Goal: Task Accomplishment & Management: Use online tool/utility

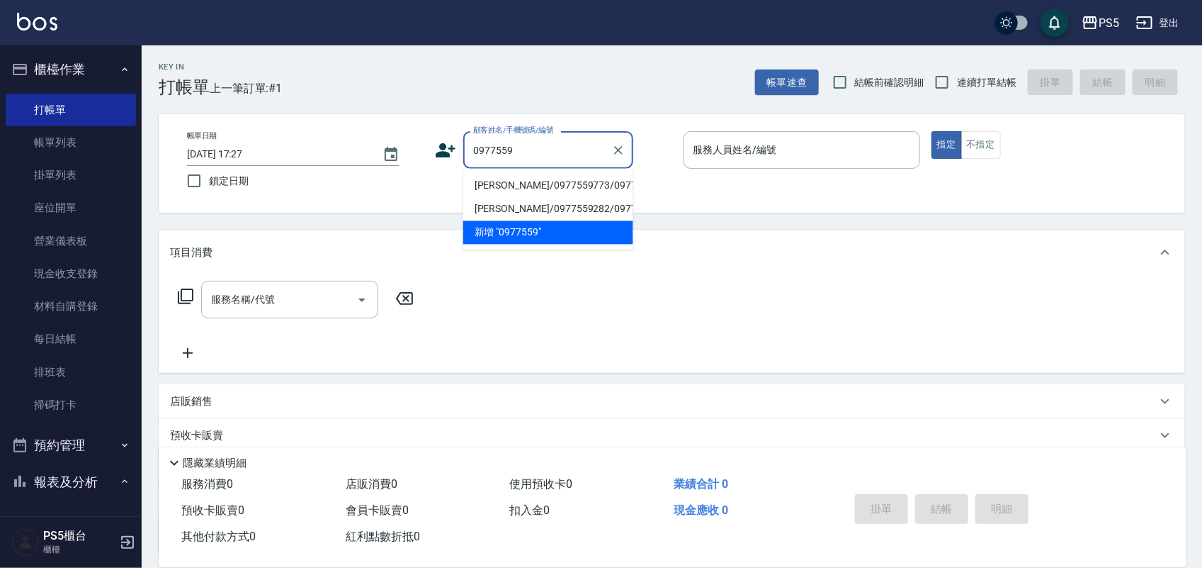
click at [550, 188] on li "[PERSON_NAME]/0977559773/0977559773" at bounding box center [548, 185] width 170 height 23
type input "[PERSON_NAME]/0977559773/0977559773"
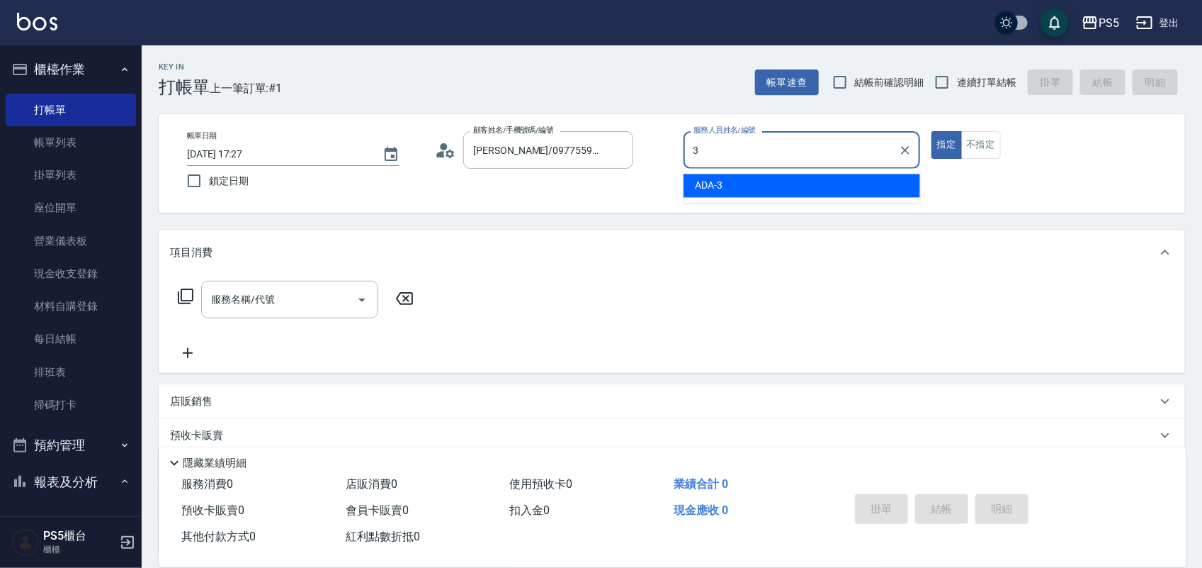
type input "ADA-3"
type button "true"
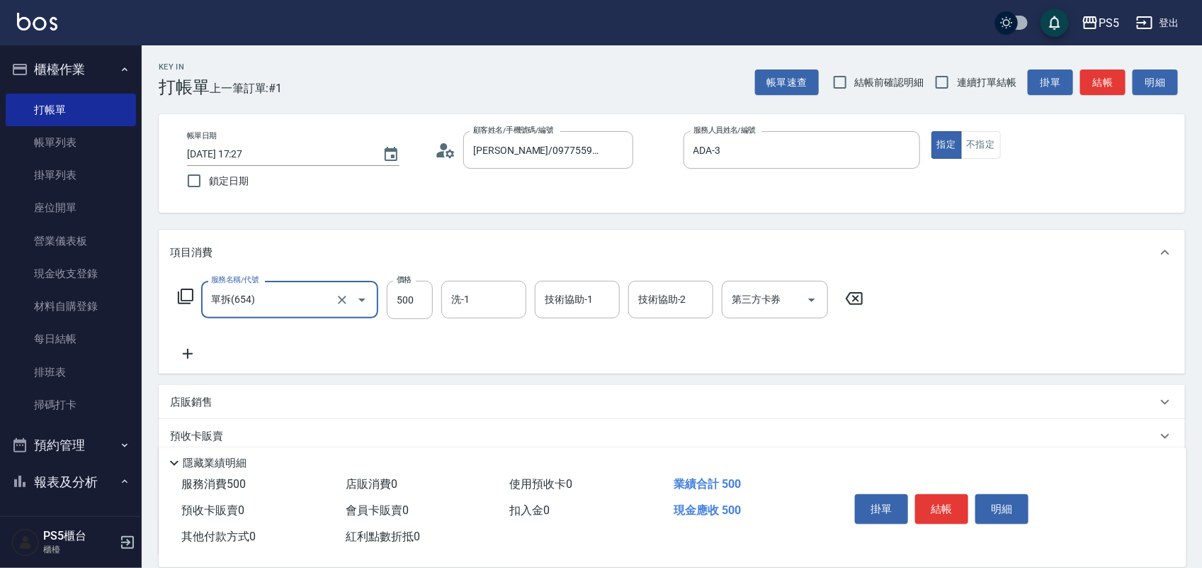
type input "單拆(654)"
type input "1000"
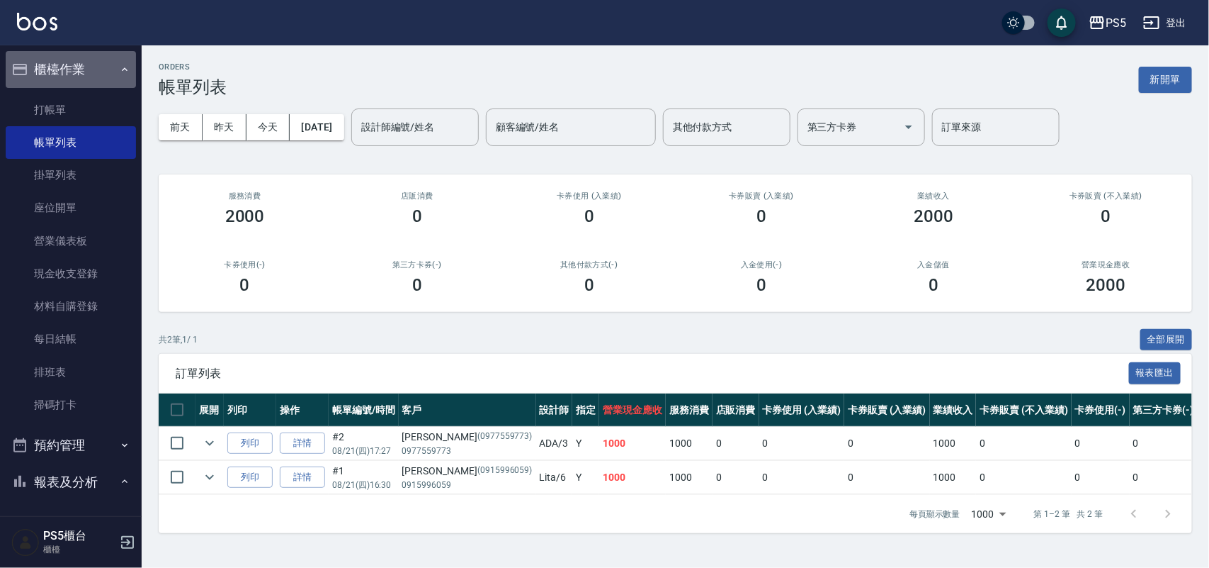
click at [81, 85] on button "櫃檯作業" at bounding box center [71, 69] width 130 height 37
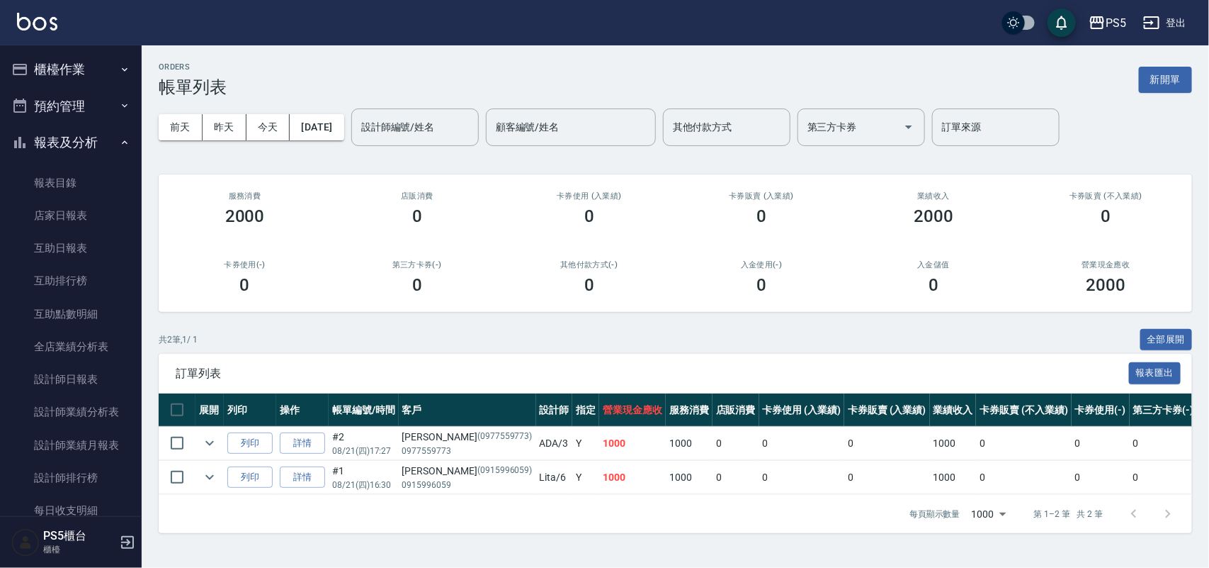
click at [80, 97] on button "預約管理" at bounding box center [71, 106] width 130 height 37
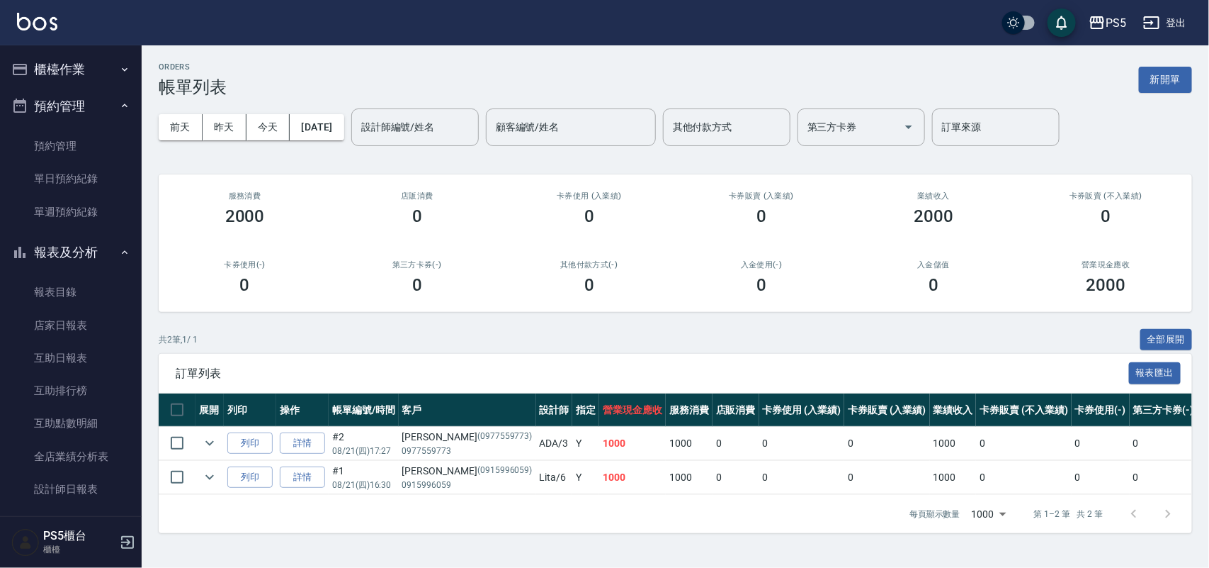
click at [96, 58] on button "櫃檯作業" at bounding box center [71, 69] width 130 height 37
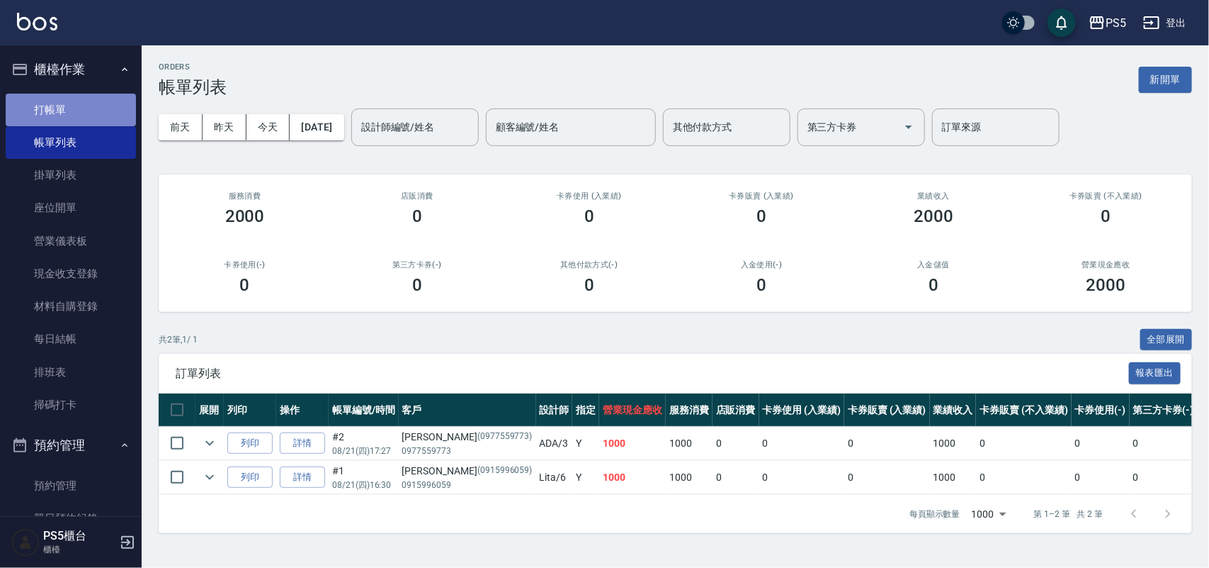
click at [94, 105] on link "打帳單" at bounding box center [71, 110] width 130 height 33
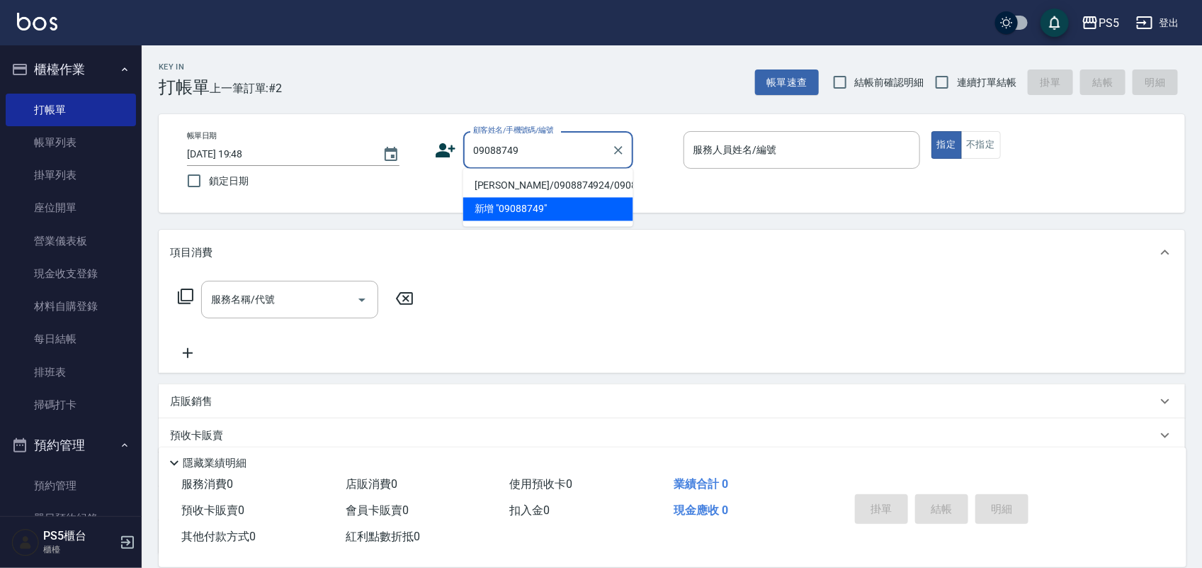
click at [572, 181] on li "[PERSON_NAME]/0908874924/0908874924" at bounding box center [548, 185] width 170 height 23
type input "[PERSON_NAME]/0908874924/0908874924"
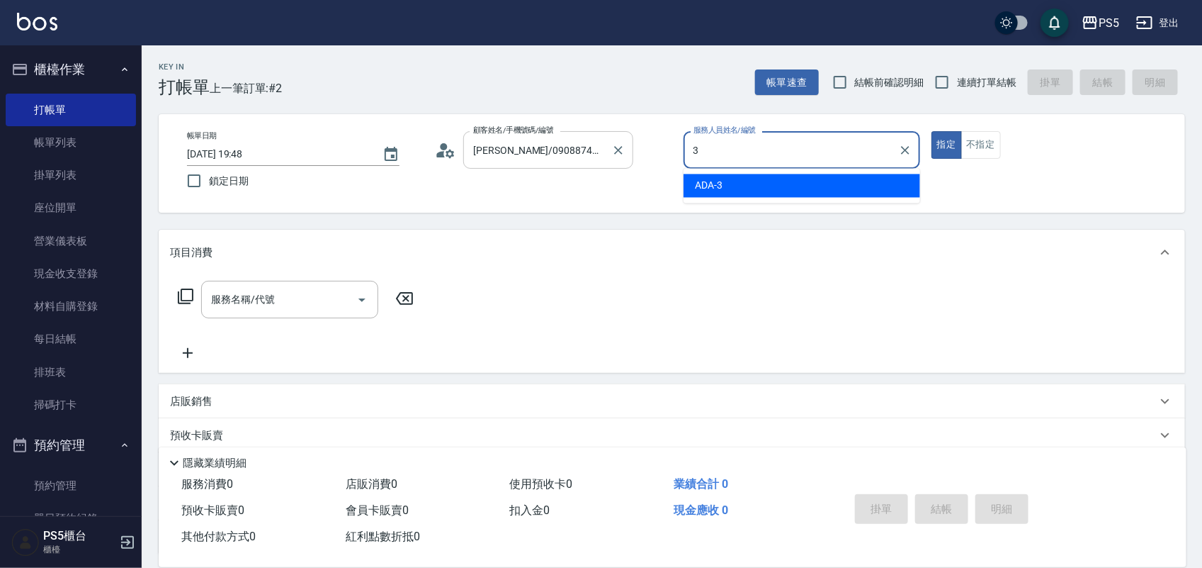
type input "ADA-3"
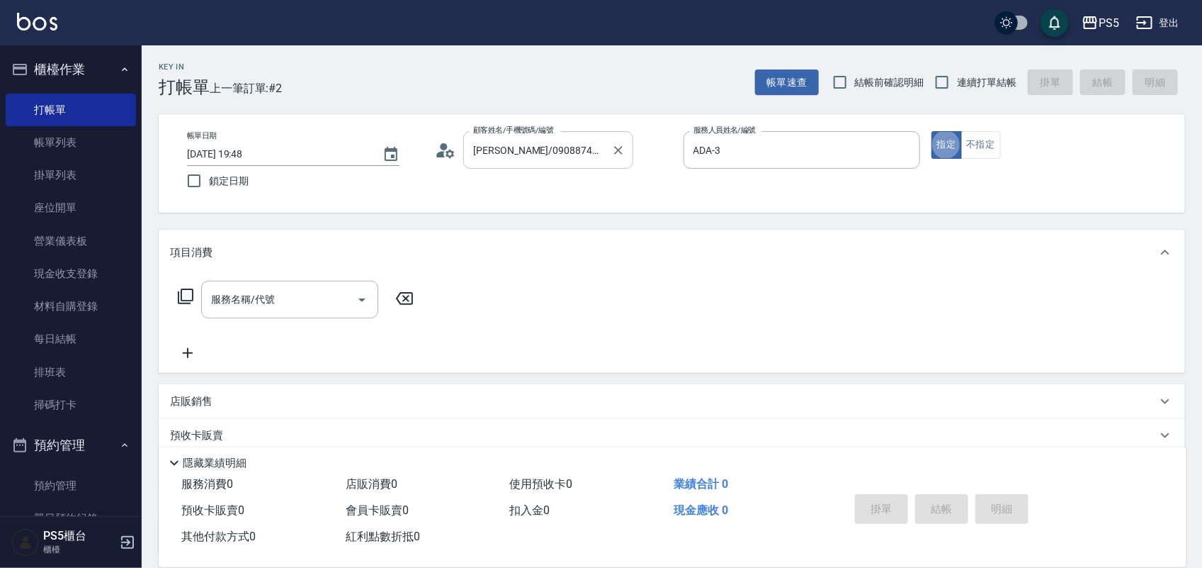
type button "true"
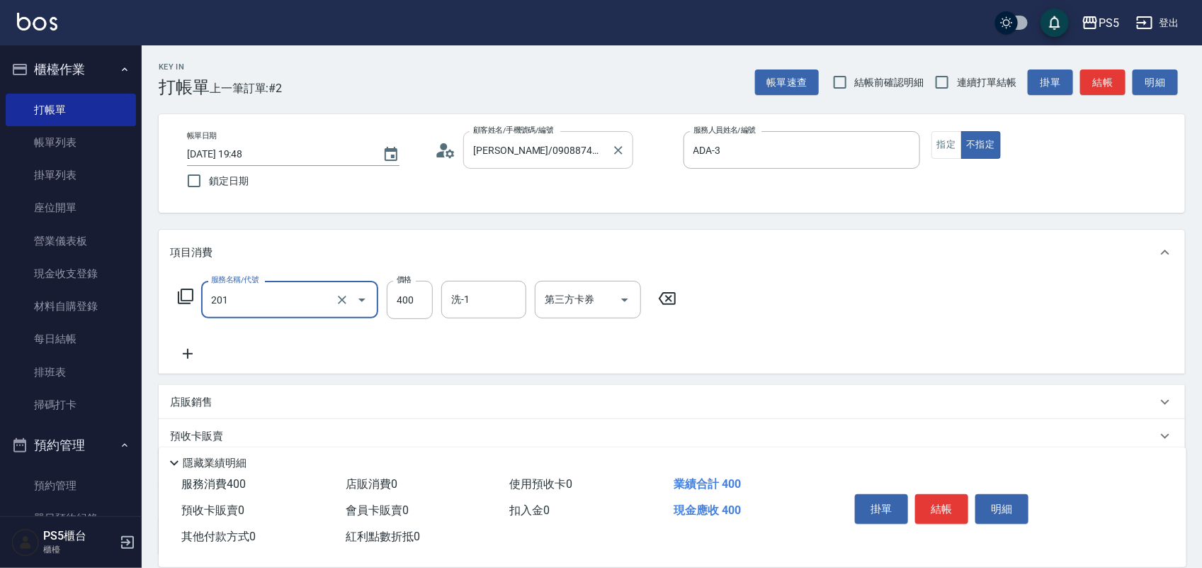
type input "洗剪400(201)"
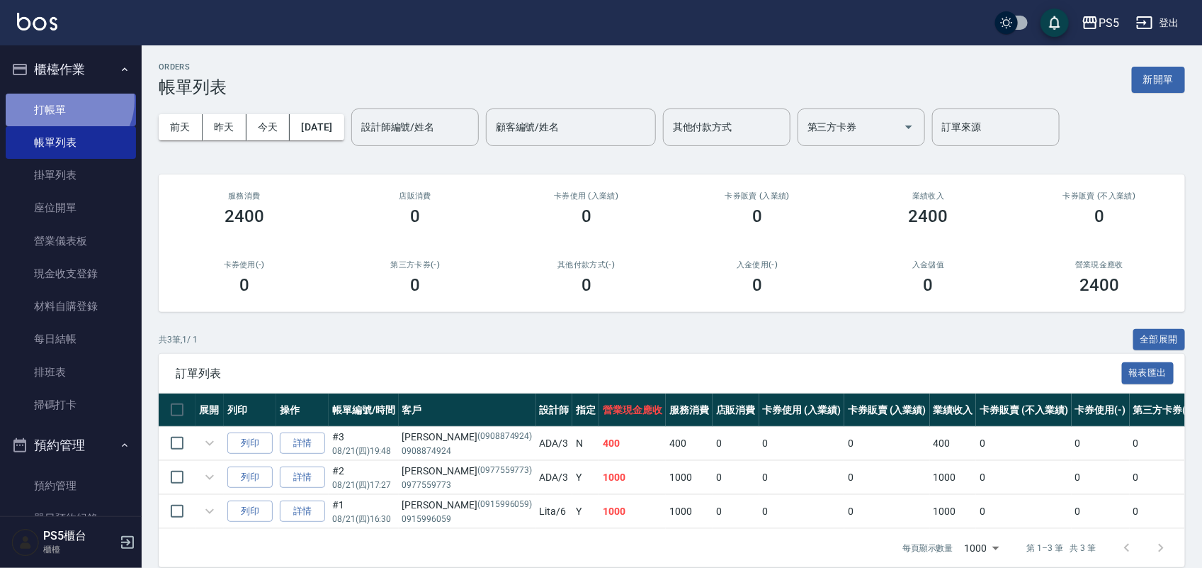
click at [67, 100] on link "打帳單" at bounding box center [71, 110] width 130 height 33
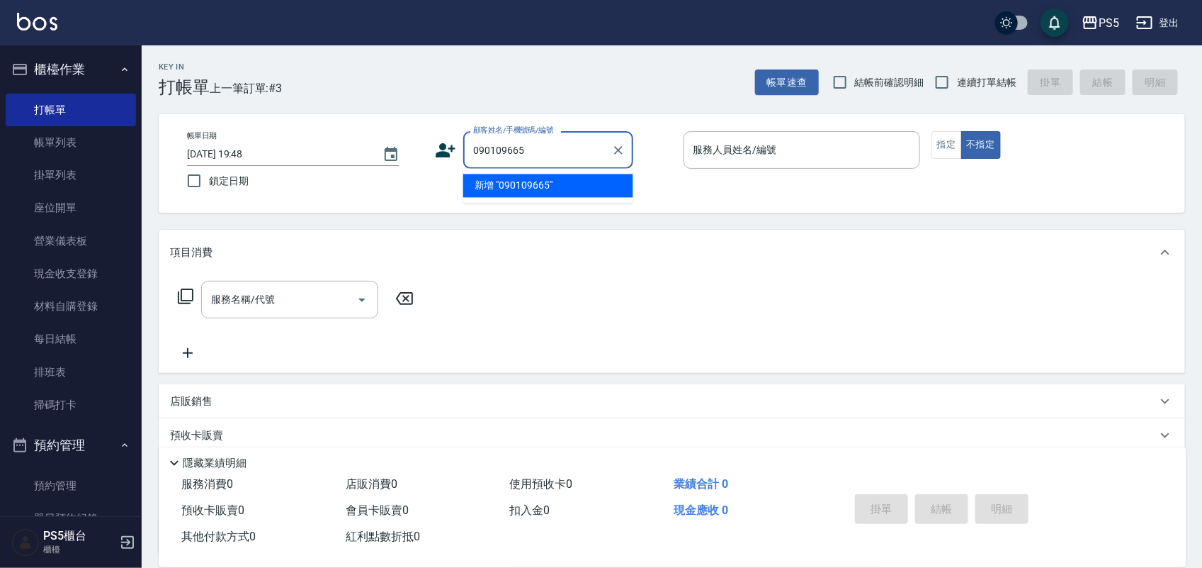
type input "0901098665"
drag, startPoint x: 546, startPoint y: 145, endPoint x: 410, endPoint y: 157, distance: 137.3
click at [410, 157] on div "帳單日期 [DATE] 19:48 鎖定日期 顧客姓名/手機號碼/編號 0901098665 顧客姓名/手機號碼/編號 服務人員姓名/編號 服務人員姓名/編號…" at bounding box center [672, 163] width 993 height 64
click at [529, 147] on input "顧客姓名/手機號碼/編號" at bounding box center [538, 149] width 136 height 25
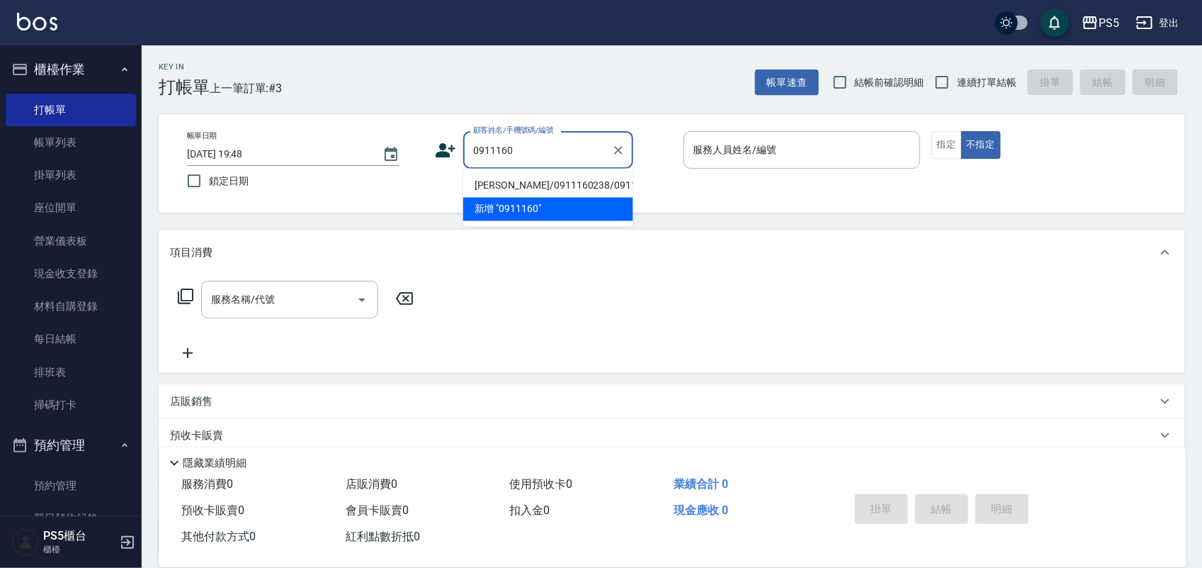
click at [549, 191] on li "[PERSON_NAME]/0911160238/0911160238" at bounding box center [548, 185] width 170 height 23
type input "[PERSON_NAME]/0911160238/0911160238"
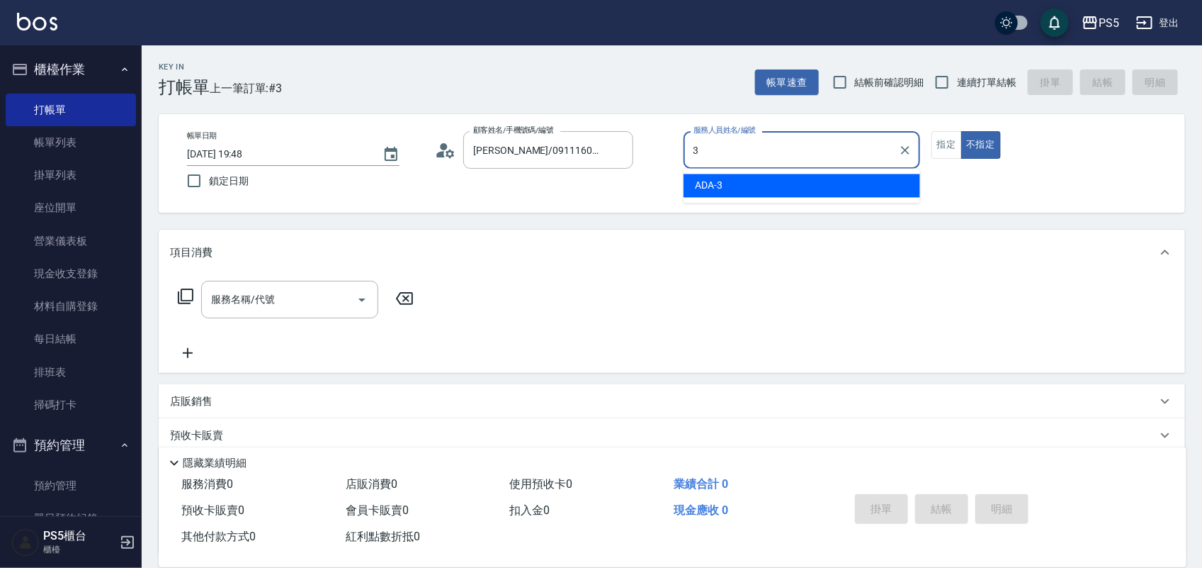
type input "ADA-3"
type button "false"
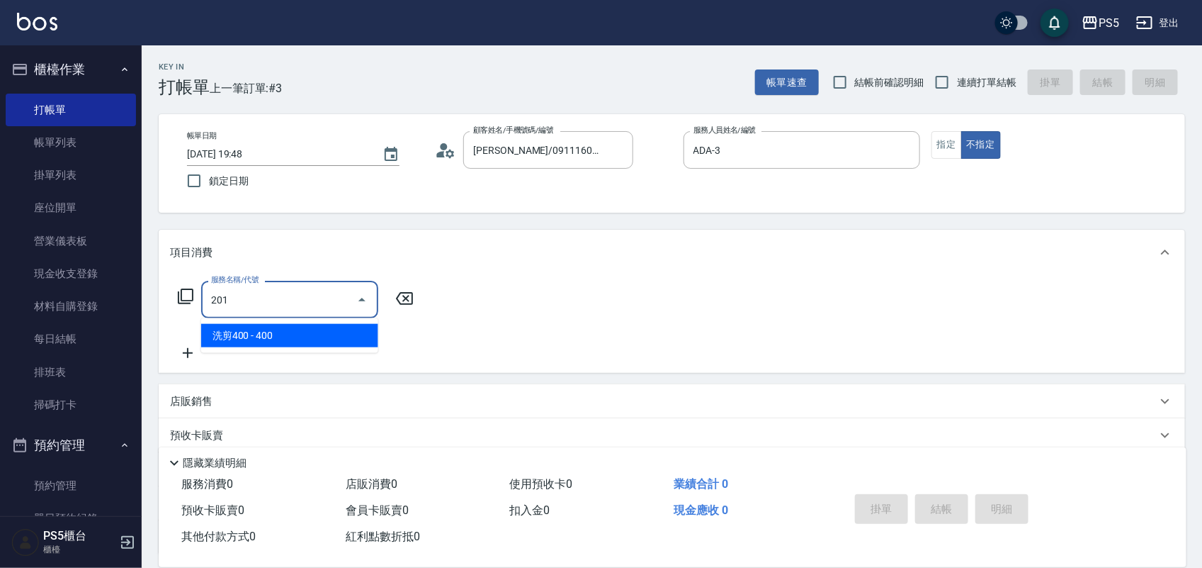
type input "洗剪400(201)"
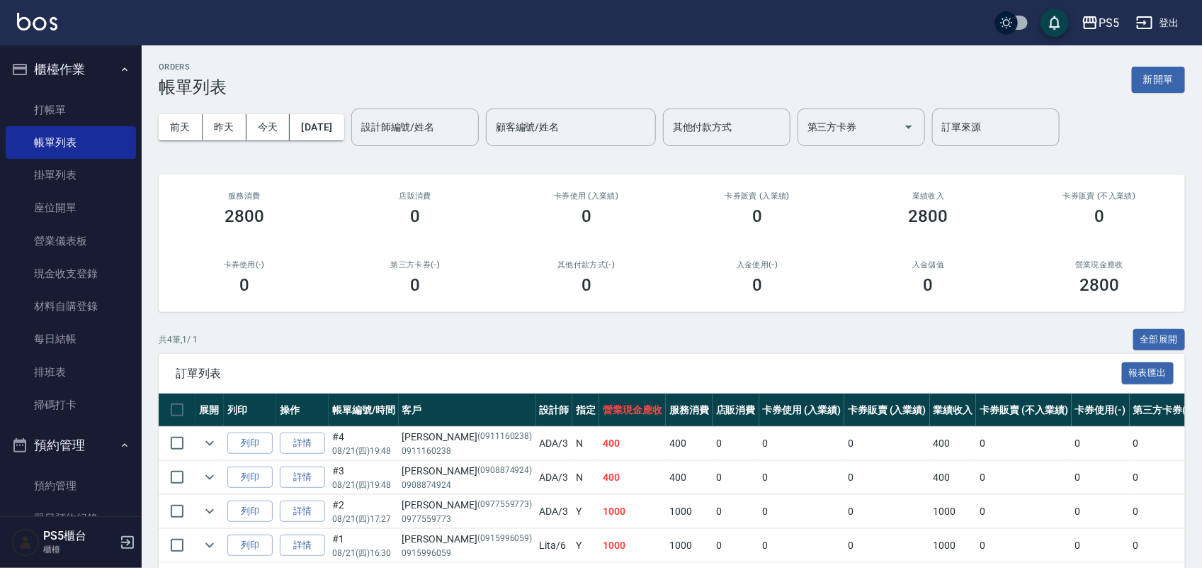
click at [58, 89] on ul "打帳單 帳單列表 掛單列表 座位開單 營業儀表板 現金收支登錄 材料自購登錄 每日結帳 排班表 掃碼打卡" at bounding box center [71, 257] width 130 height 339
drag, startPoint x: 89, startPoint y: 107, endPoint x: 115, endPoint y: 112, distance: 26.7
click at [90, 107] on link "打帳單" at bounding box center [71, 110] width 130 height 33
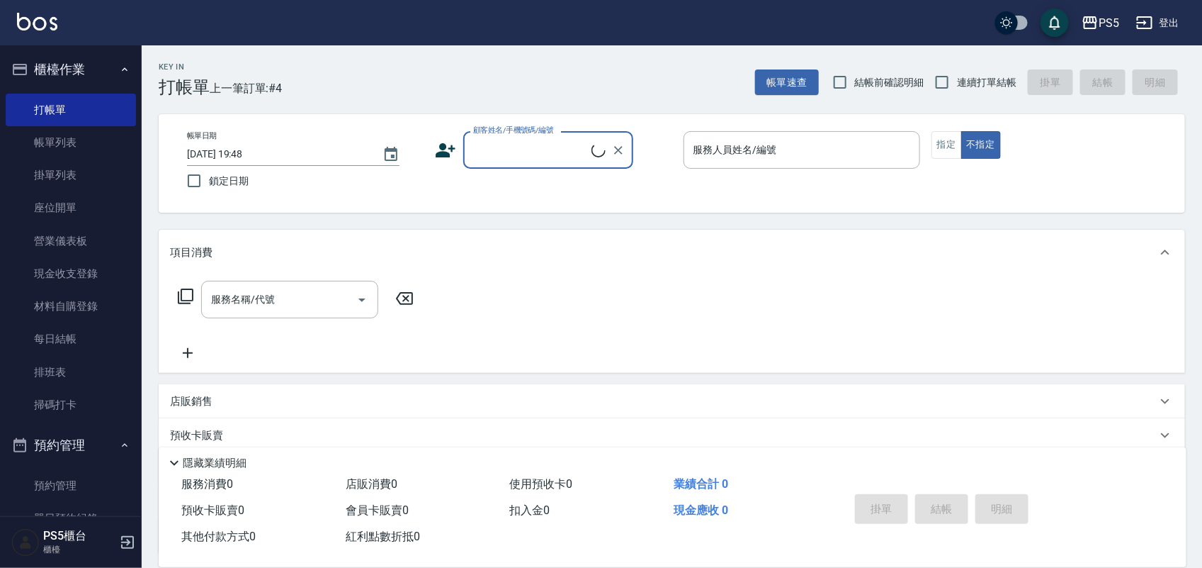
click at [444, 153] on icon at bounding box center [446, 150] width 20 height 14
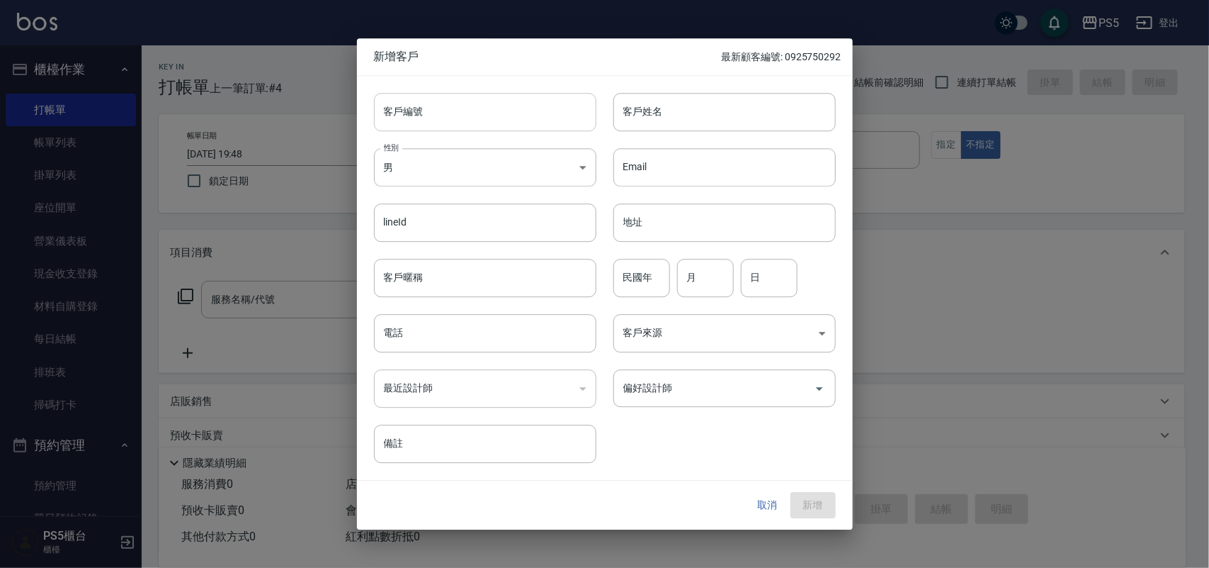
click at [437, 114] on input "客戶編號" at bounding box center [485, 112] width 222 height 38
paste input "0901098665"
type input "0901098665"
click at [456, 327] on input "電話" at bounding box center [485, 333] width 222 height 38
paste input "0901098665"
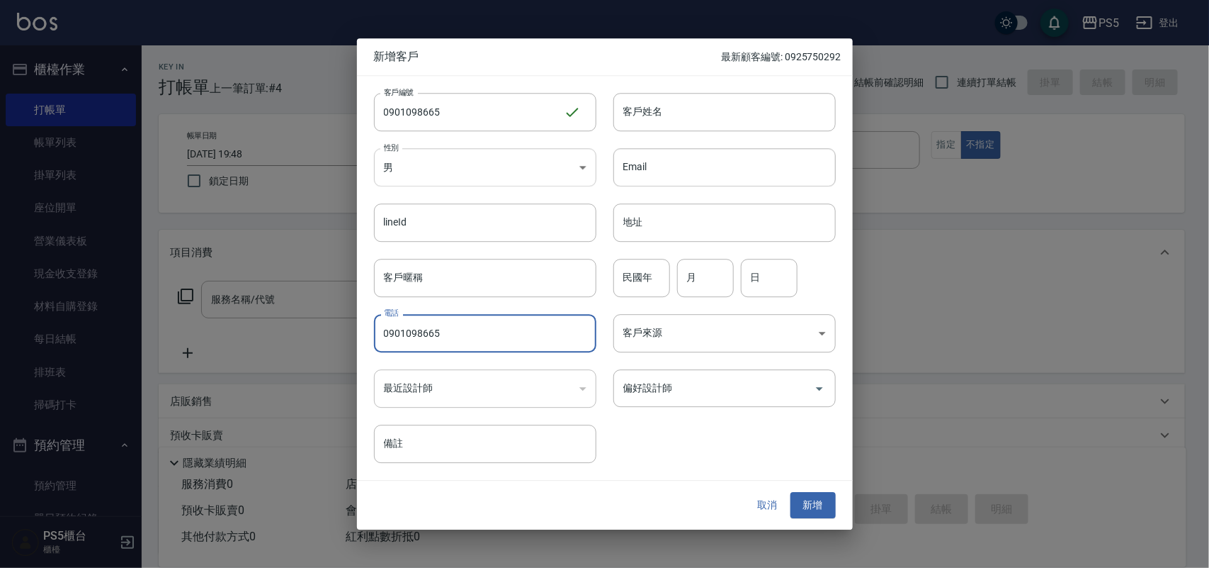
type input "0901098665"
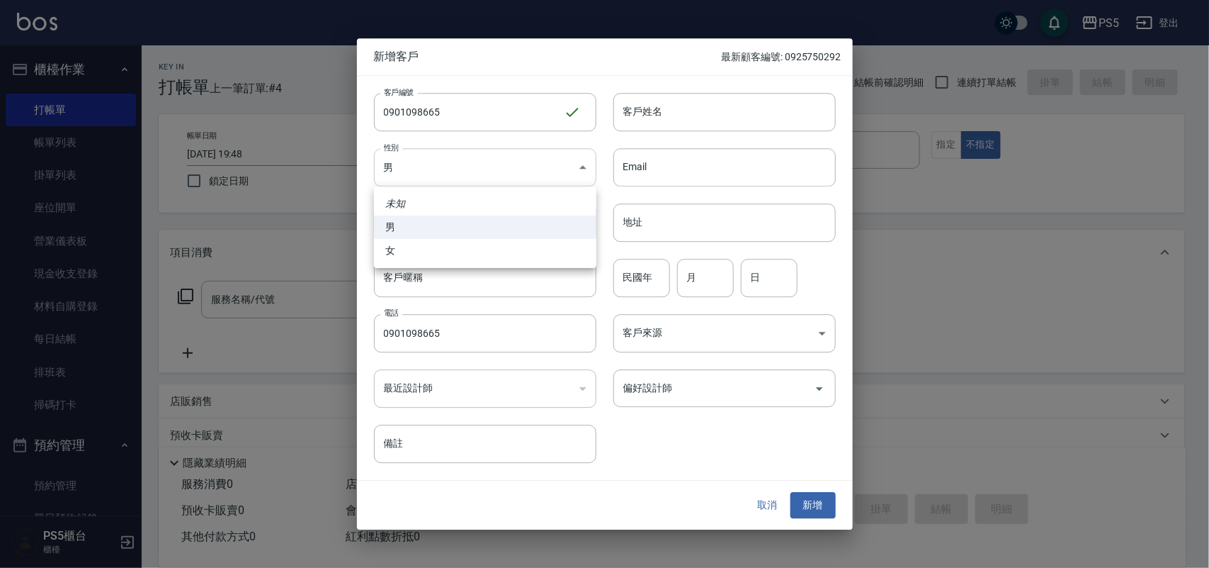
click at [477, 165] on body "PS5 登出 櫃檯作業 打帳單 帳單列表 掛單列表 座位開單 營業儀表板 現金收支登錄 材料自購登錄 每日結帳 排班表 掃碼打卡 預約管理 預約管理 單日預約…" at bounding box center [604, 344] width 1209 height 689
click at [429, 239] on li "女" at bounding box center [485, 250] width 222 height 23
type input "[DEMOGRAPHIC_DATA]"
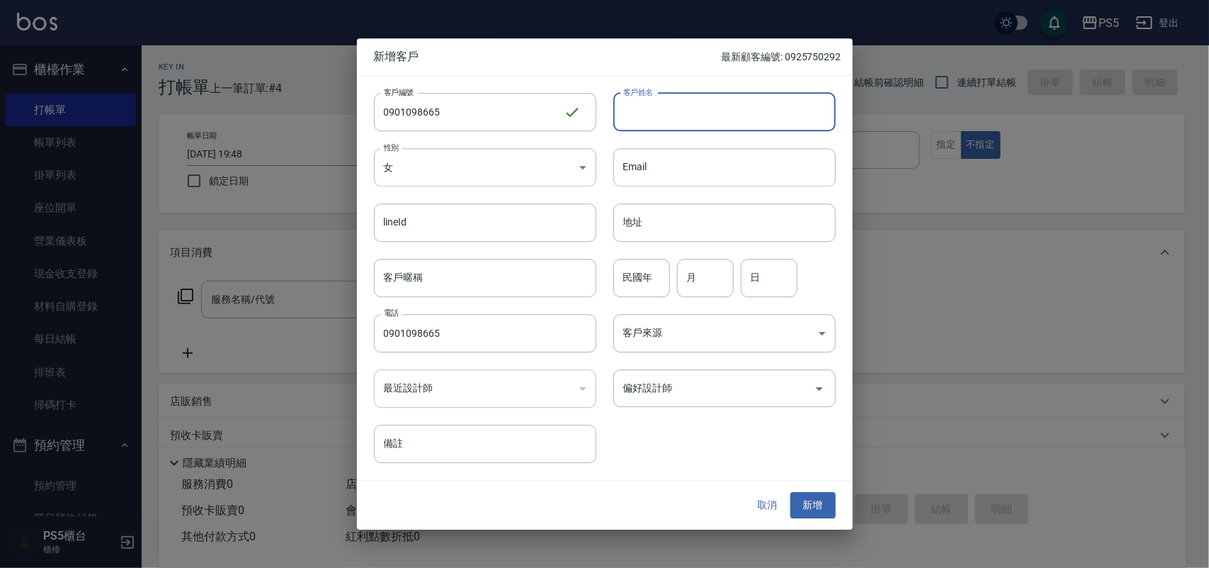
click at [709, 100] on input "客戶姓名" at bounding box center [725, 112] width 222 height 38
click at [635, 115] on input "客戶姓名" at bounding box center [725, 112] width 222 height 38
type input "[PERSON_NAME]"
click at [660, 280] on input "民國年" at bounding box center [642, 278] width 57 height 38
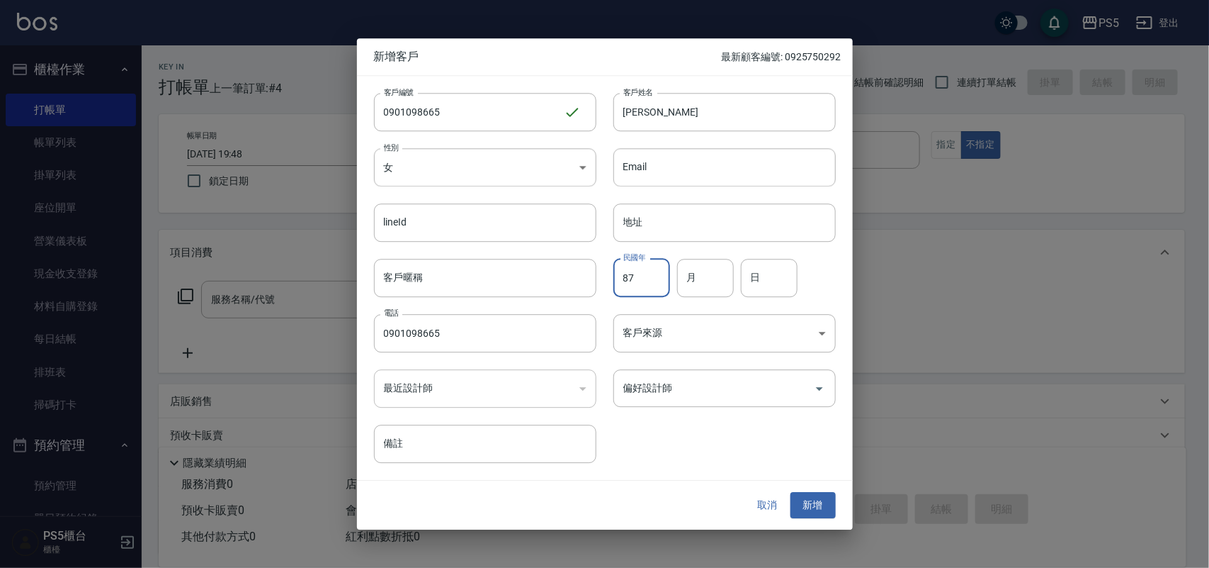
type input "87"
type input "9"
type input "16"
click at [806, 505] on button "新增" at bounding box center [813, 505] width 45 height 26
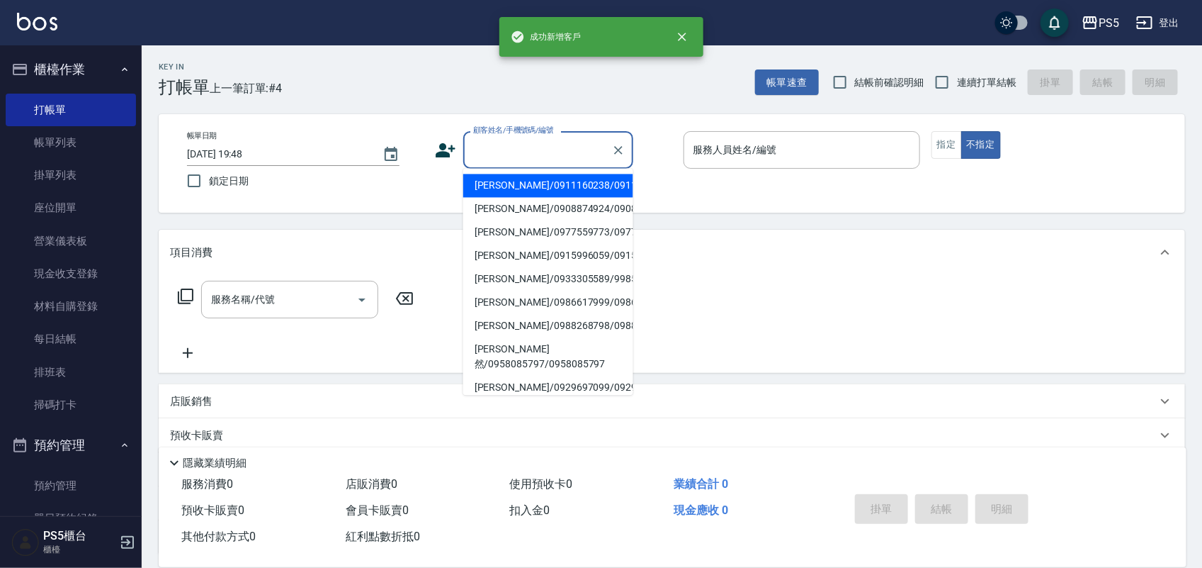
click at [525, 158] on input "顧客姓名/手機號碼/編號" at bounding box center [538, 149] width 136 height 25
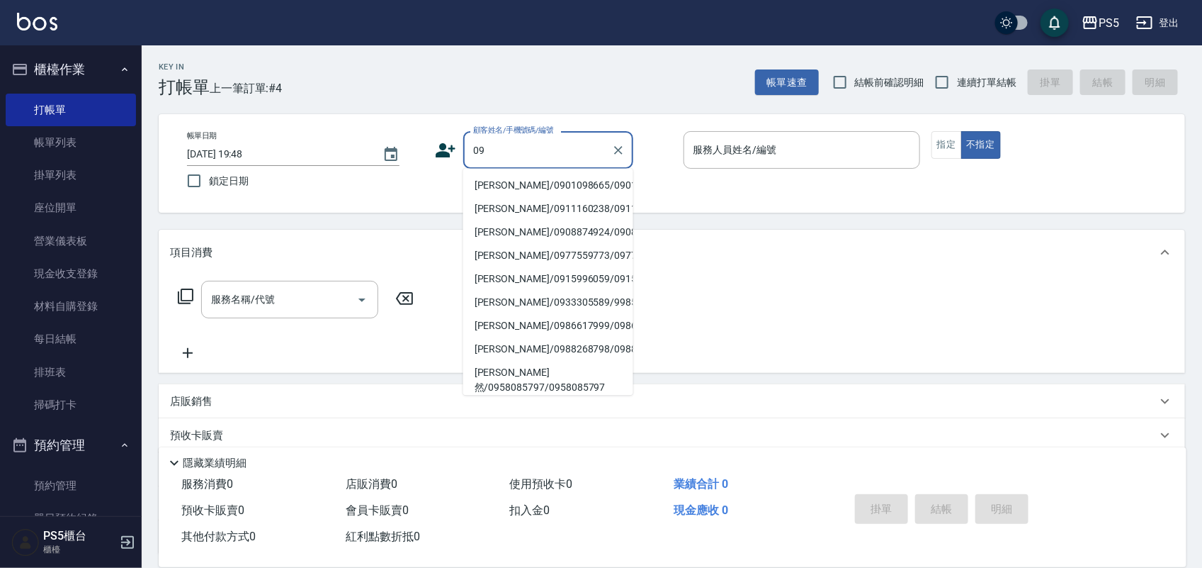
click at [501, 186] on li "[PERSON_NAME]/0901098665/0901098665" at bounding box center [548, 185] width 170 height 23
type input "[PERSON_NAME]/0901098665/0901098665"
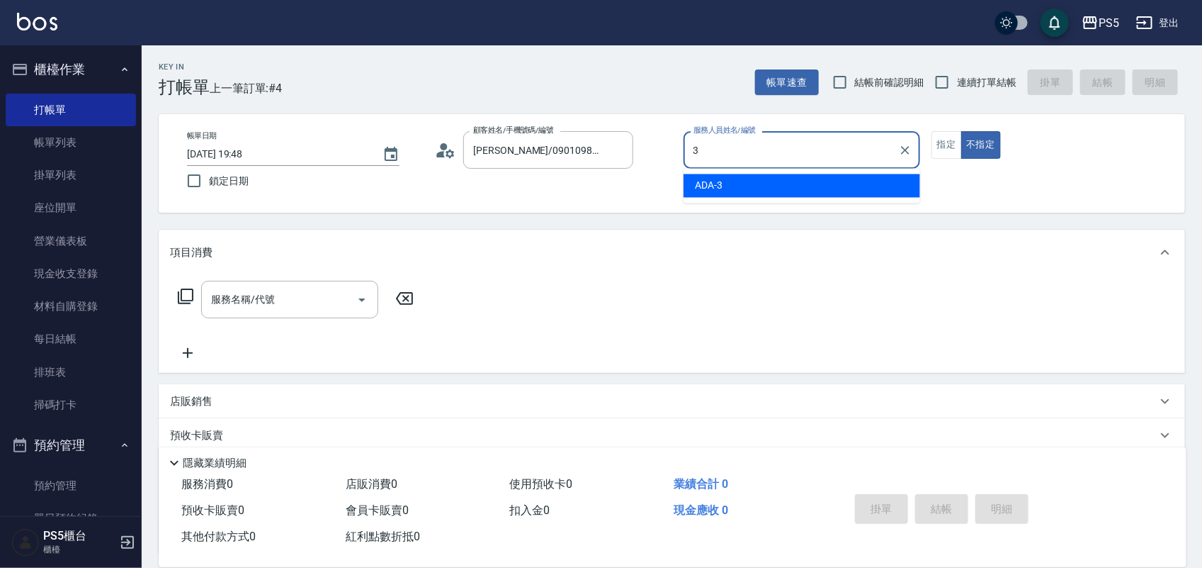
type input "ADA-3"
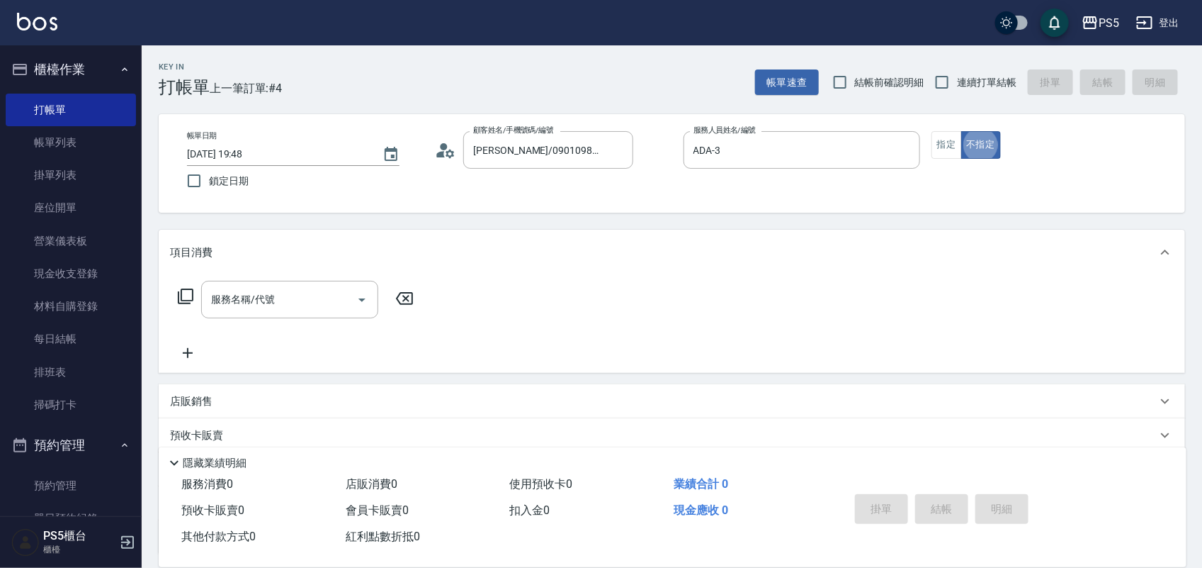
type button "false"
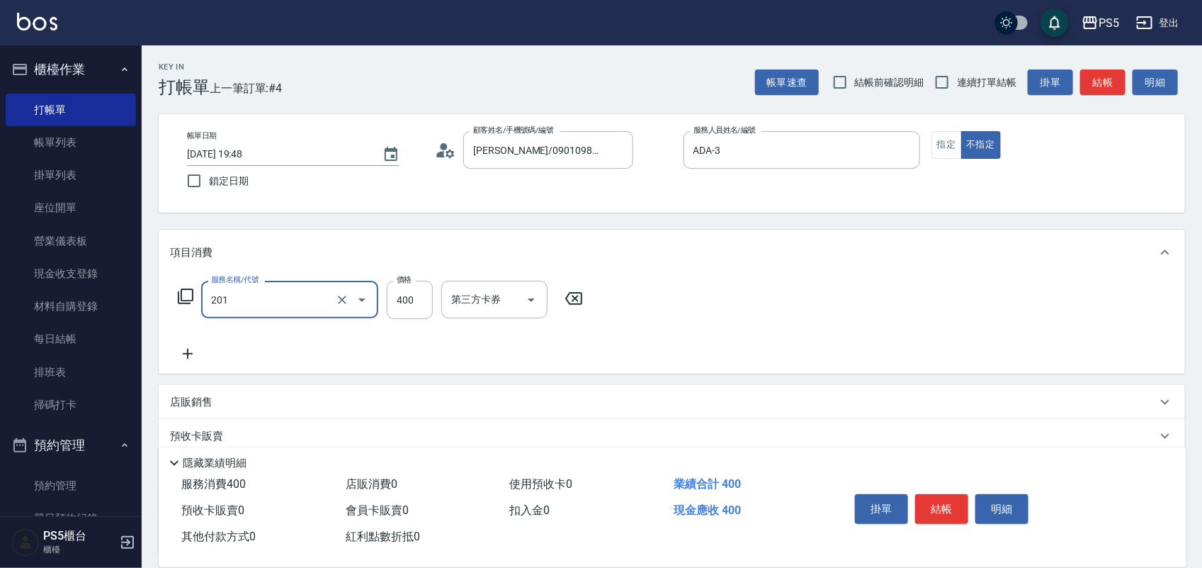
type input "洗剪400(201)"
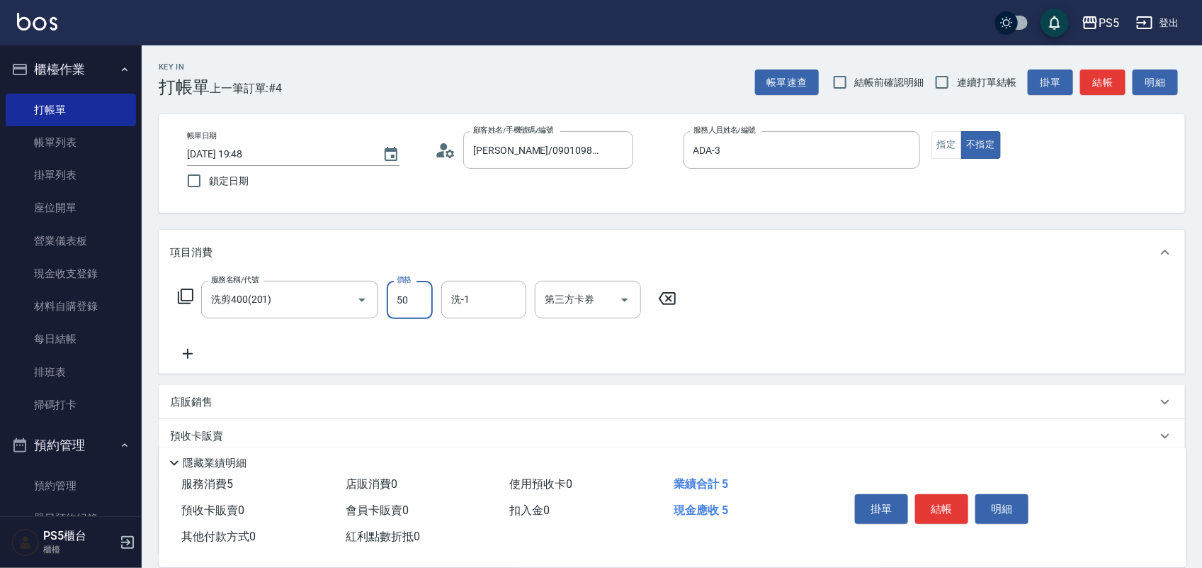
type input "500"
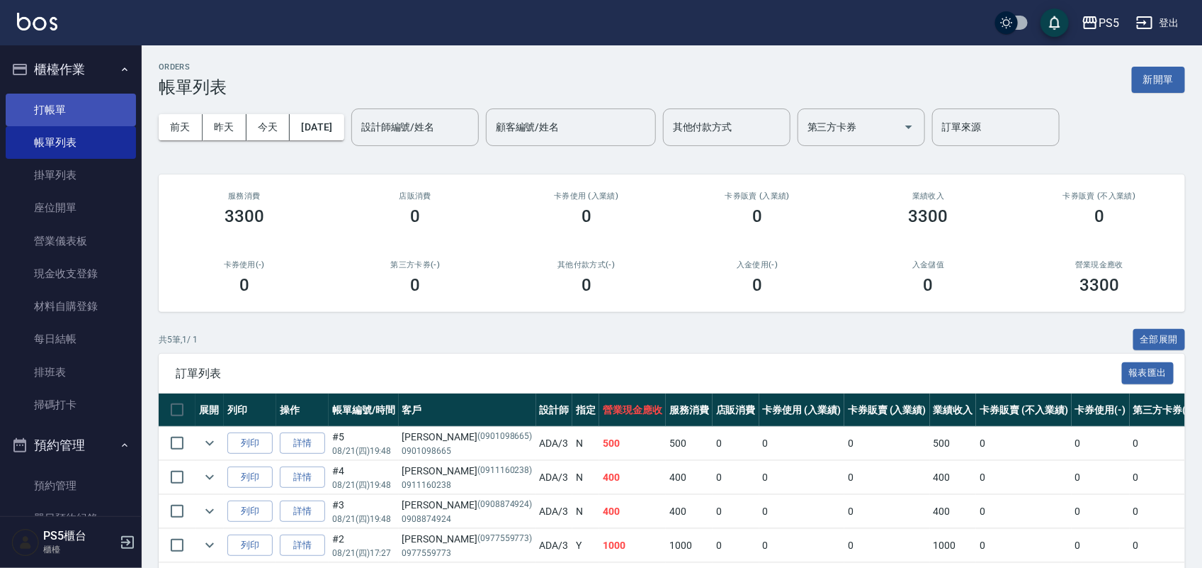
click at [91, 101] on link "打帳單" at bounding box center [71, 110] width 130 height 33
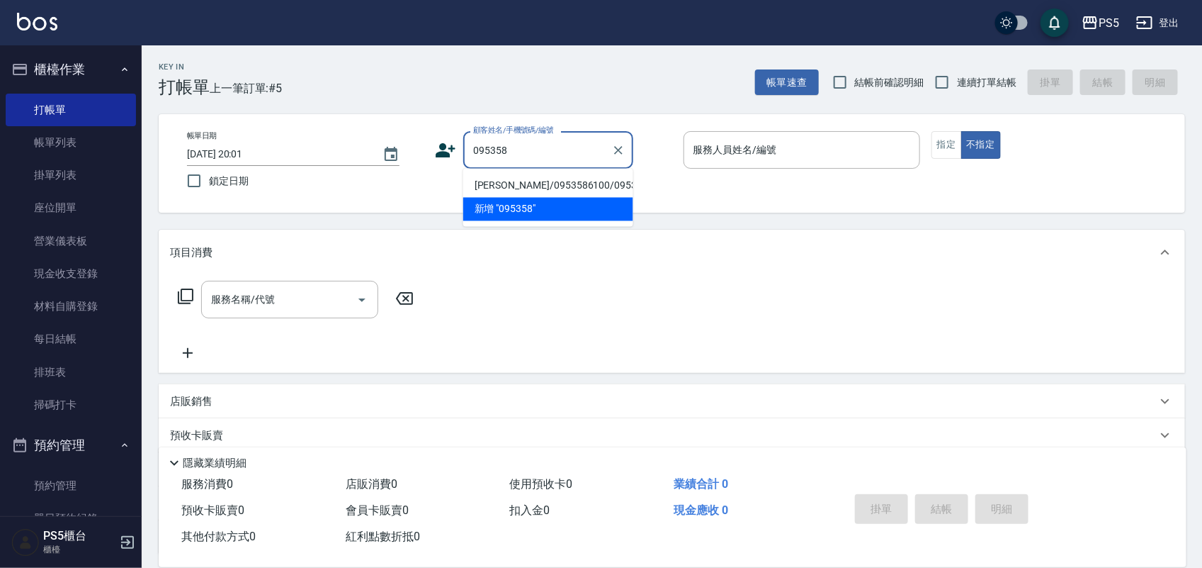
click at [534, 176] on li "[PERSON_NAME]/0953586100/0953586100" at bounding box center [548, 185] width 170 height 23
type input "[PERSON_NAME]/0953586100/0953586100"
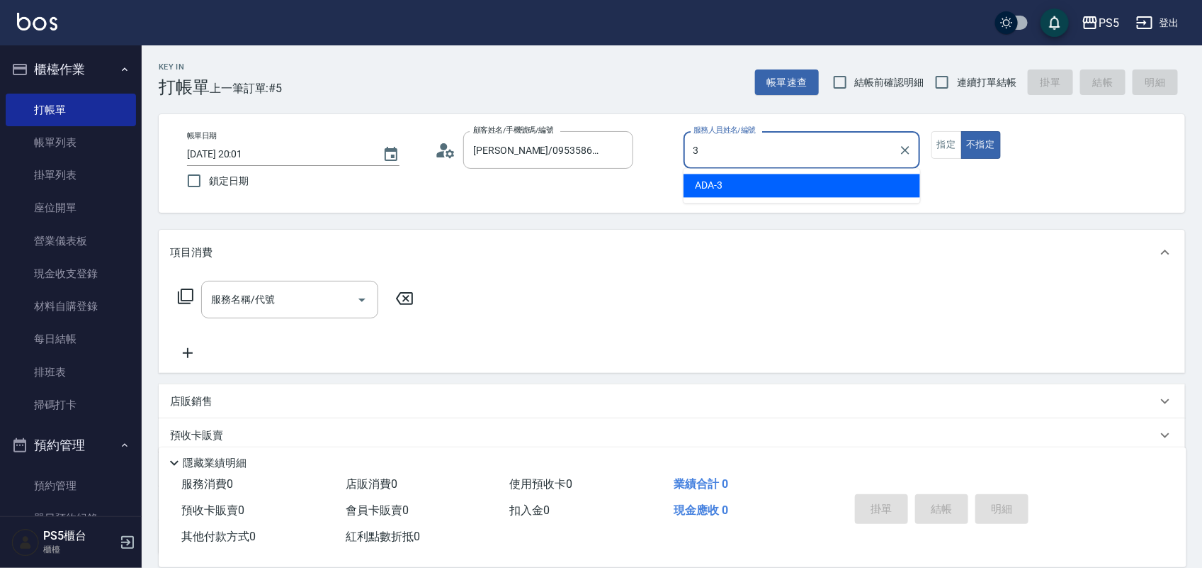
type input "ADA-3"
type button "false"
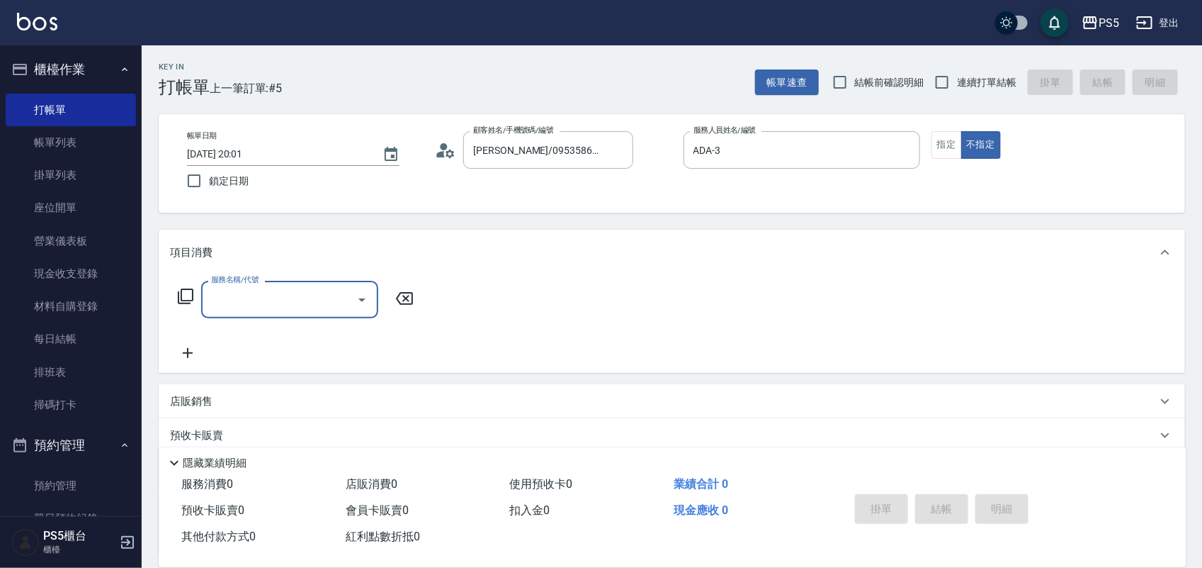
type input "0"
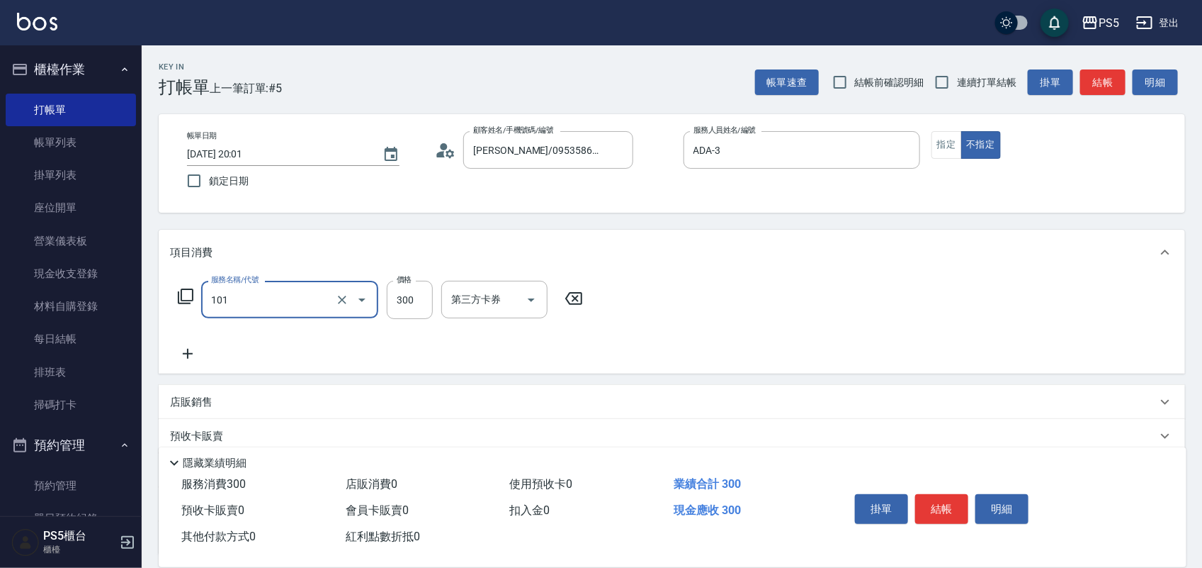
type input "洗髮(101)"
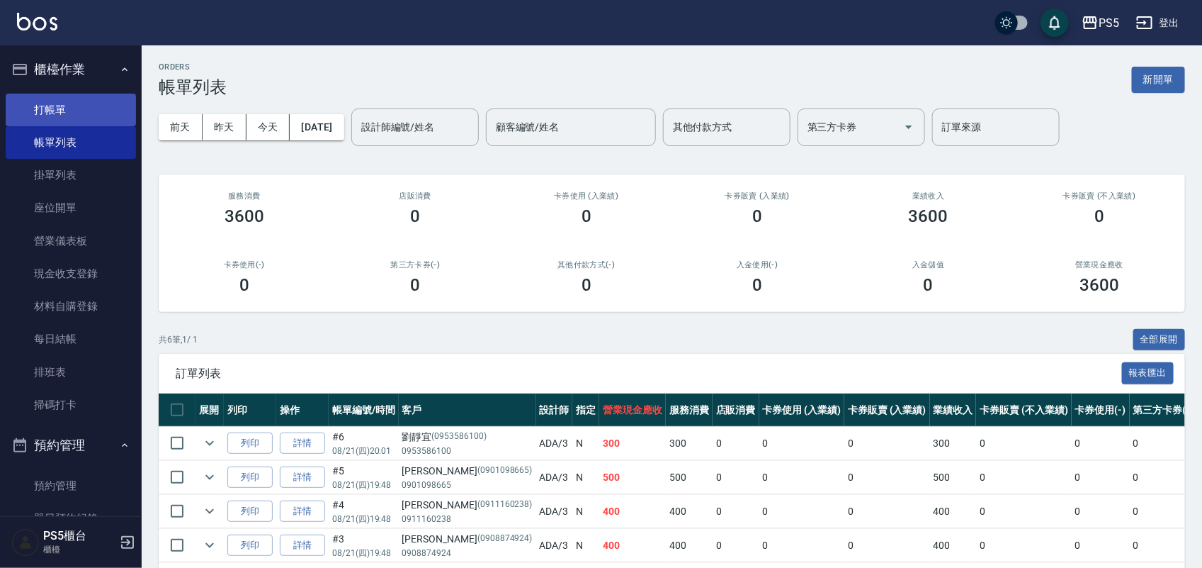
click at [59, 94] on link "打帳單" at bounding box center [71, 110] width 130 height 33
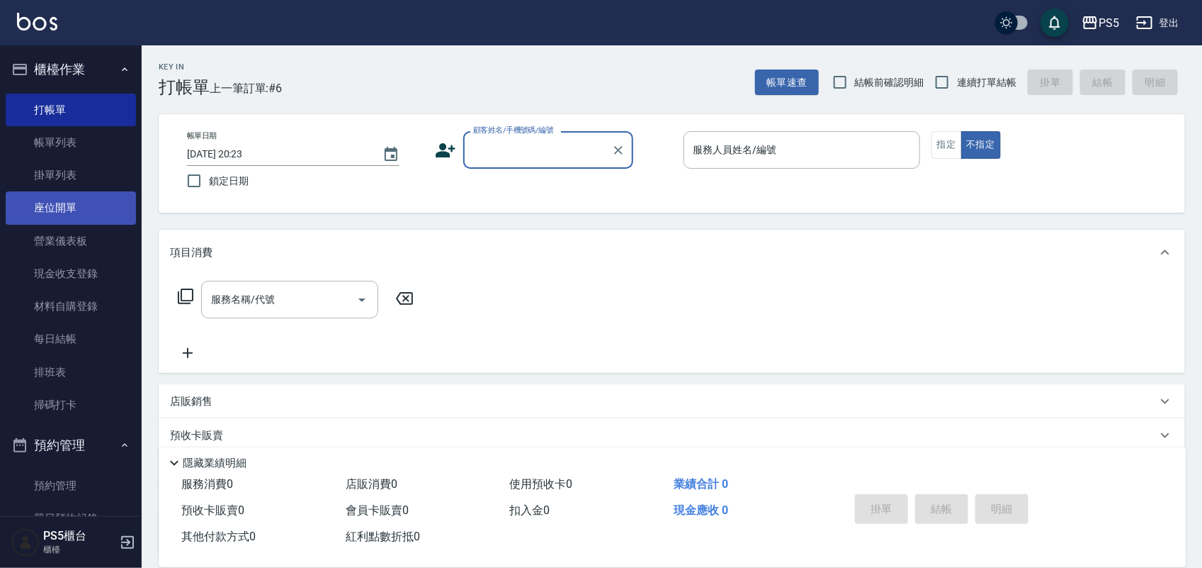
scroll to position [443, 0]
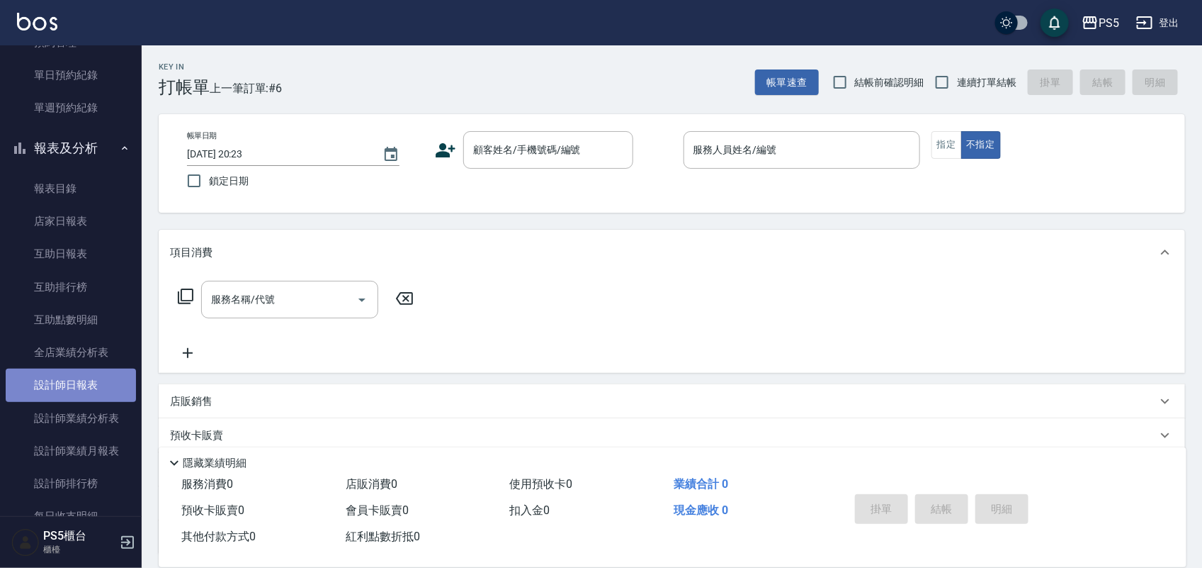
click at [72, 376] on link "設計師日報表" at bounding box center [71, 384] width 130 height 33
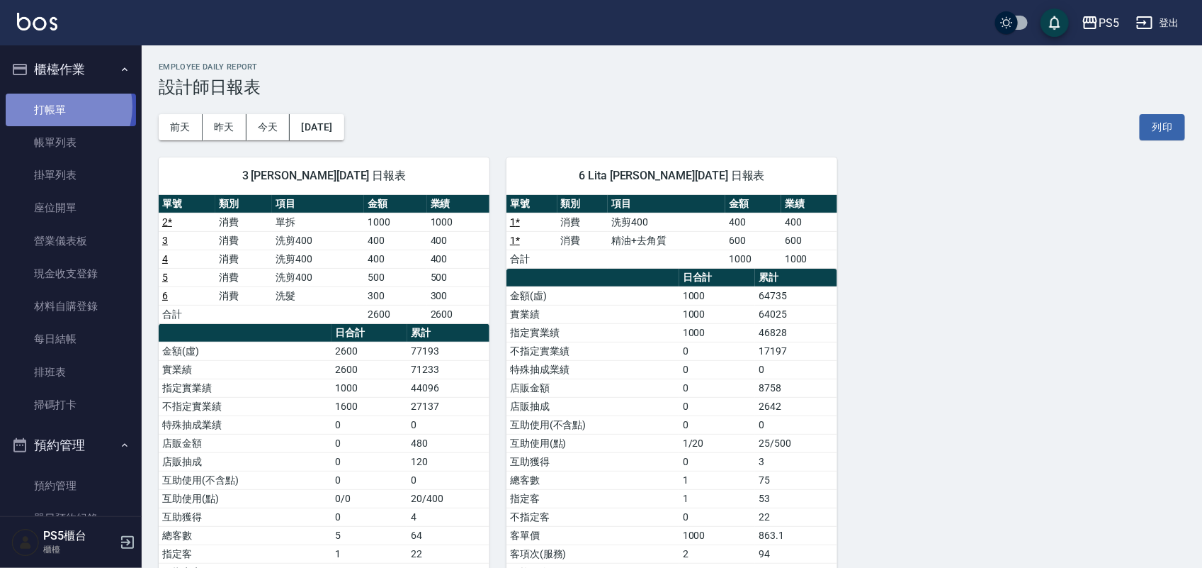
click at [57, 106] on link "打帳單" at bounding box center [71, 110] width 130 height 33
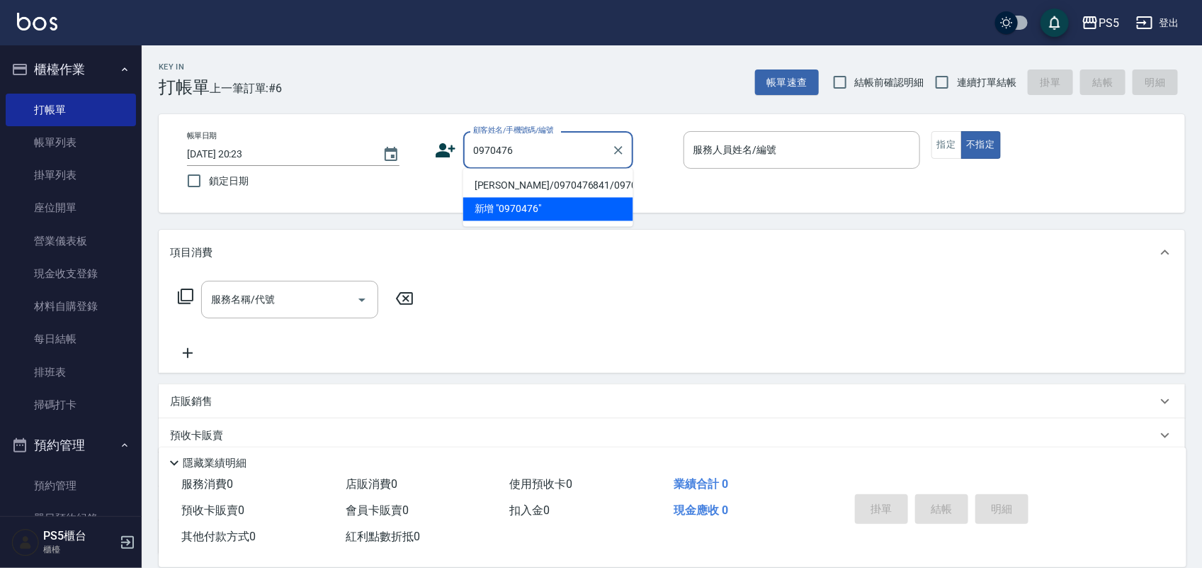
click at [508, 190] on li "[PERSON_NAME]/0970476841/0970476841" at bounding box center [548, 185] width 170 height 23
type input "[PERSON_NAME]/0970476841/0970476841"
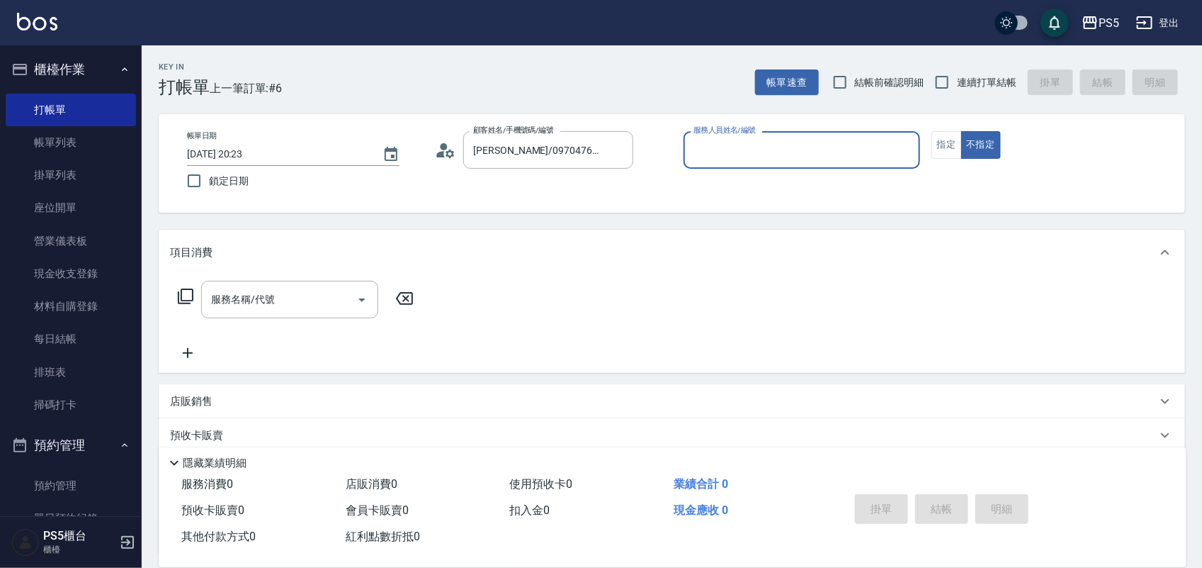
type input "Lita-6"
click at [961, 131] on button "不指定" at bounding box center [981, 145] width 40 height 28
type button "false"
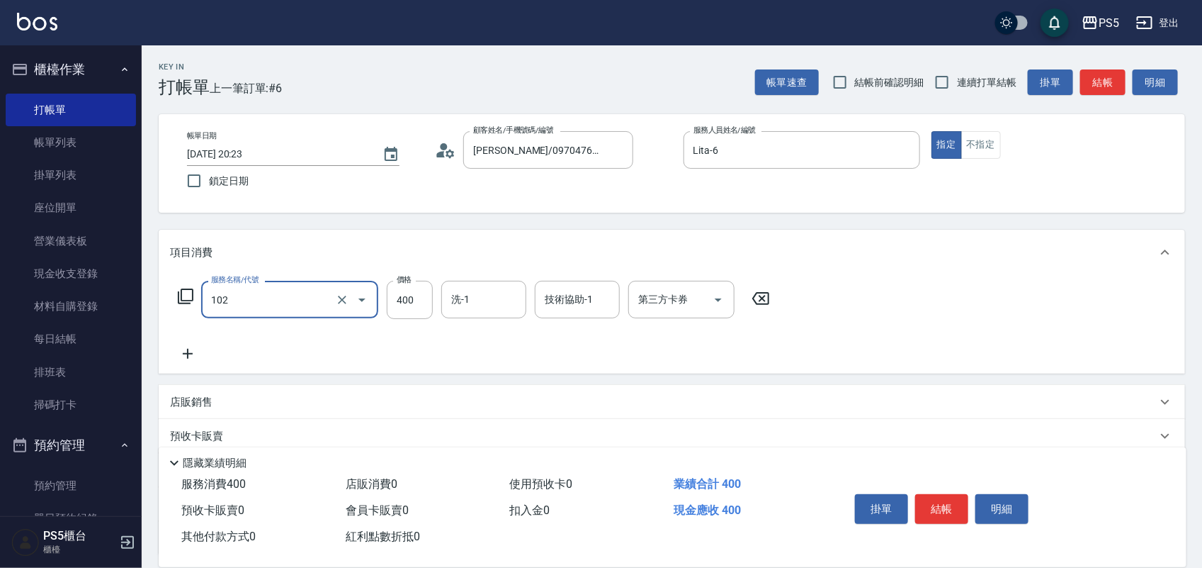
type input "精油洗髮(102)"
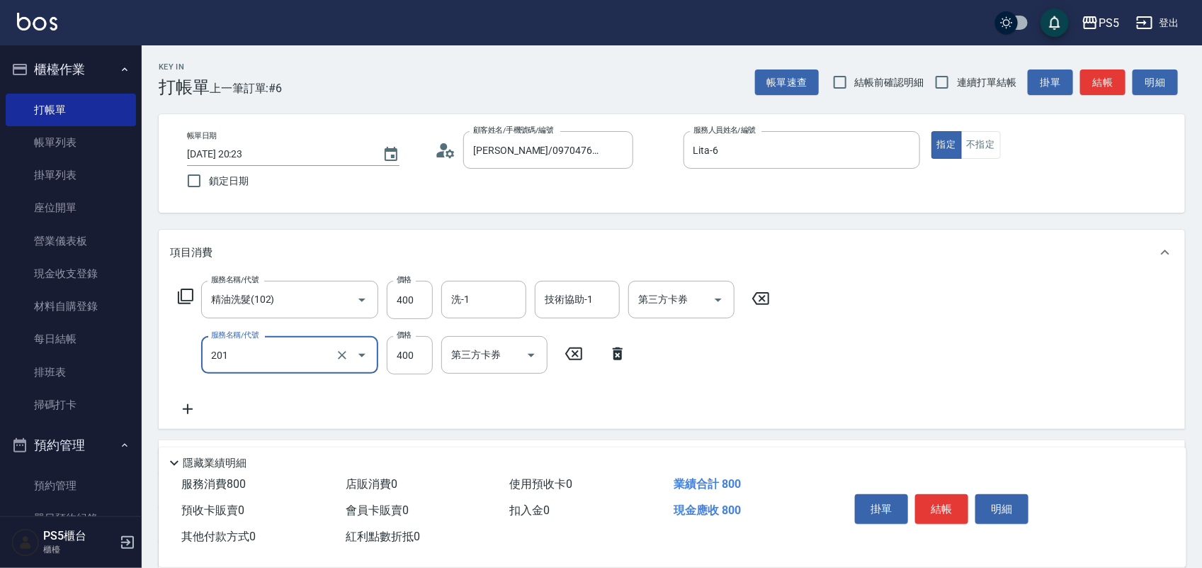
type input "洗剪400(201)"
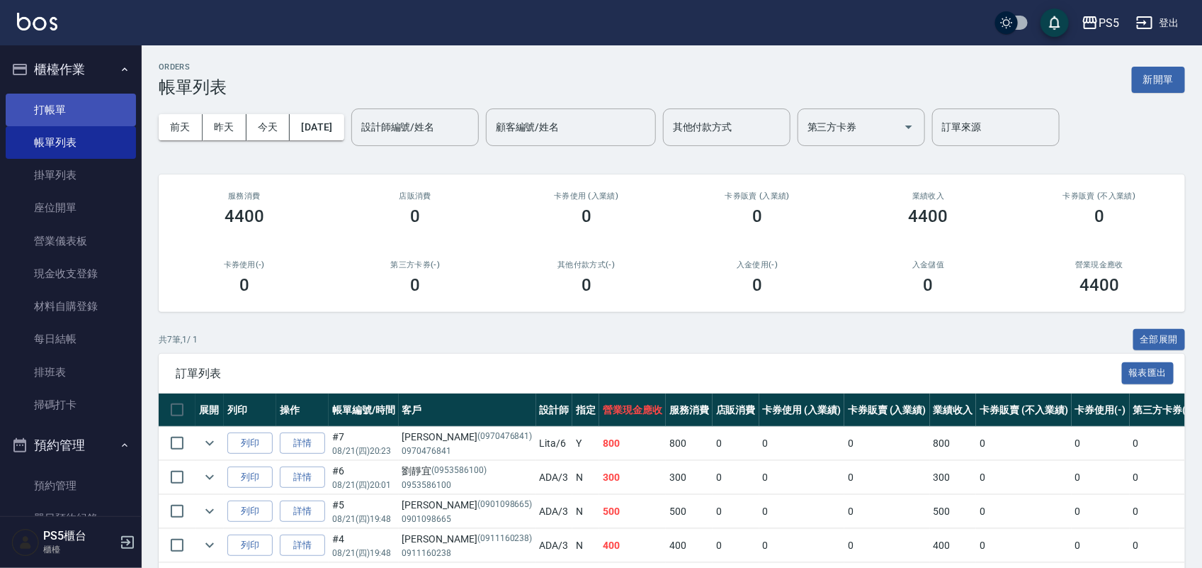
click at [52, 97] on link "打帳單" at bounding box center [71, 110] width 130 height 33
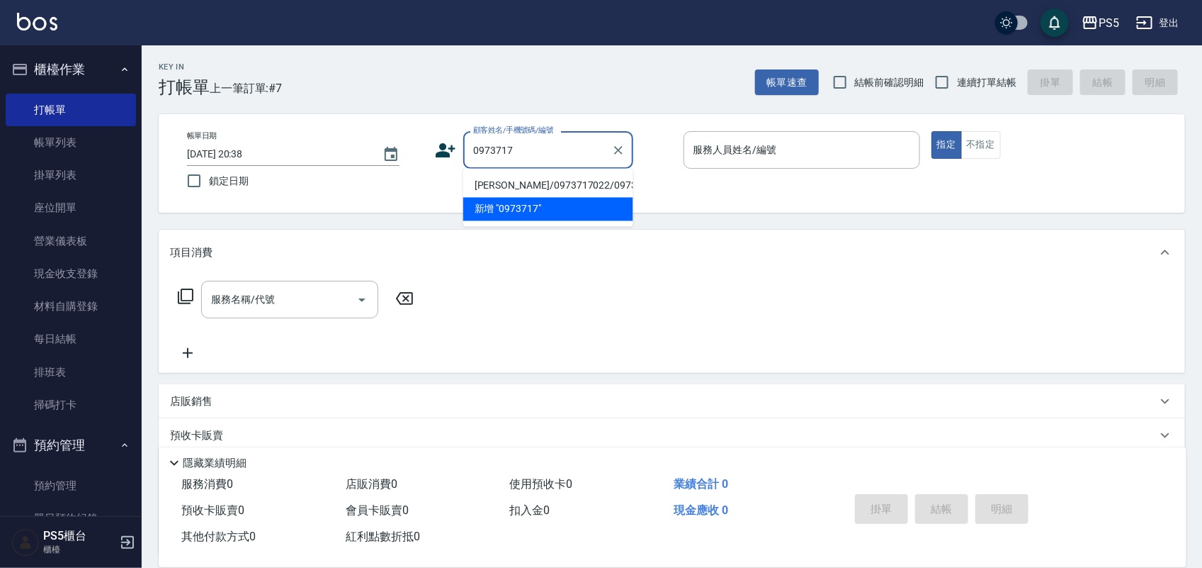
click at [575, 181] on li "[PERSON_NAME]/0973717022/0973717022" at bounding box center [548, 185] width 170 height 23
type input "[PERSON_NAME]/0973717022/0973717022"
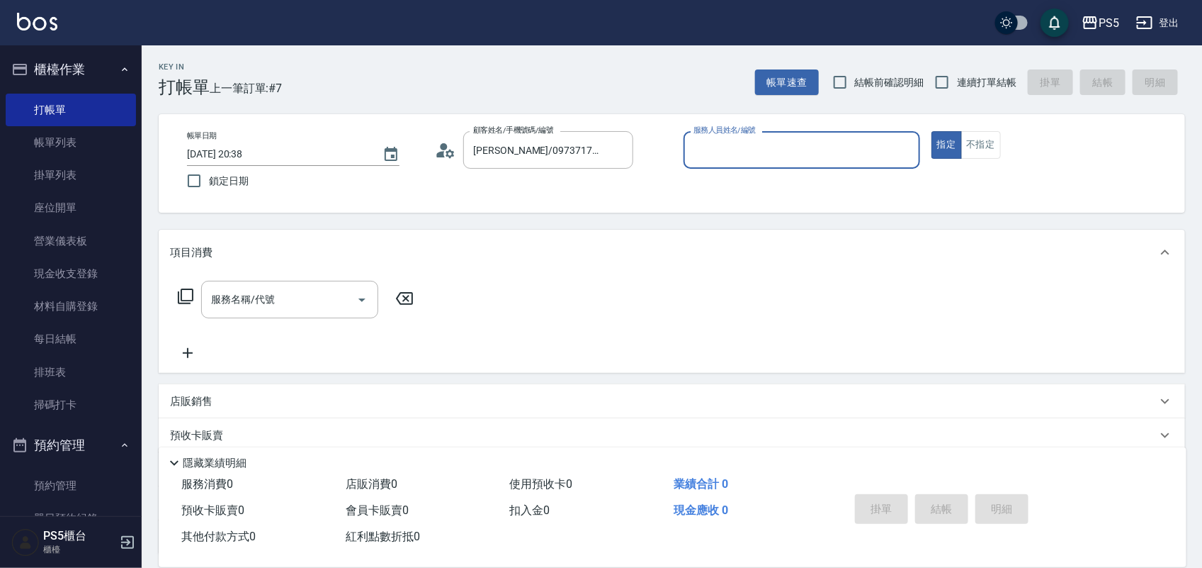
type input "Jolie-5"
click at [932, 131] on button "指定" at bounding box center [947, 145] width 30 height 28
type button "true"
click at [905, 157] on button "Clear" at bounding box center [906, 150] width 20 height 20
type input "Lita-6"
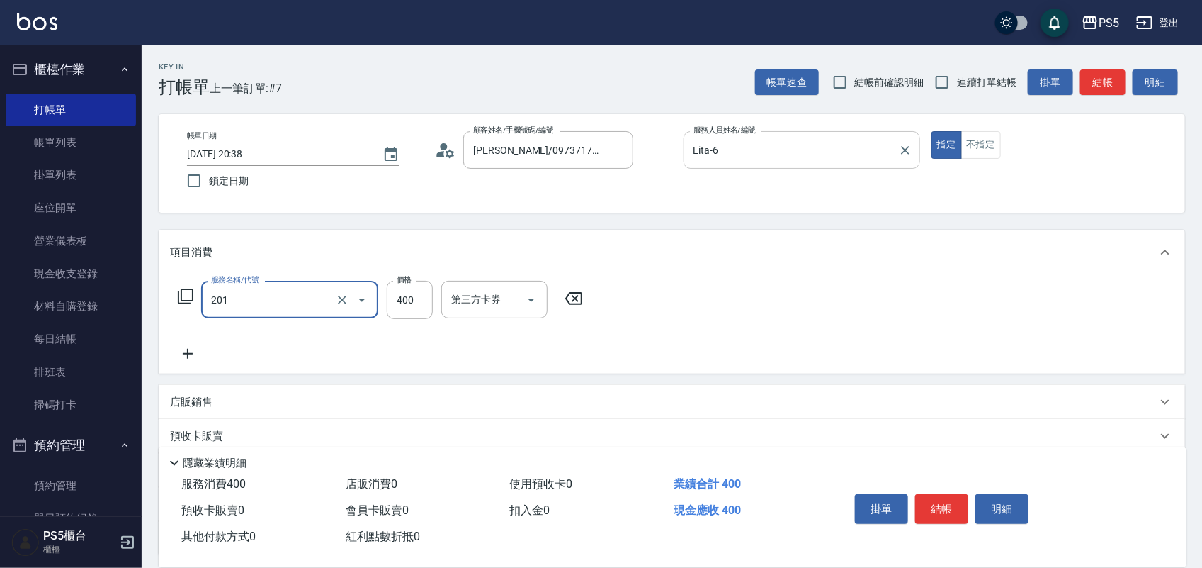
type input "洗剪400(201)"
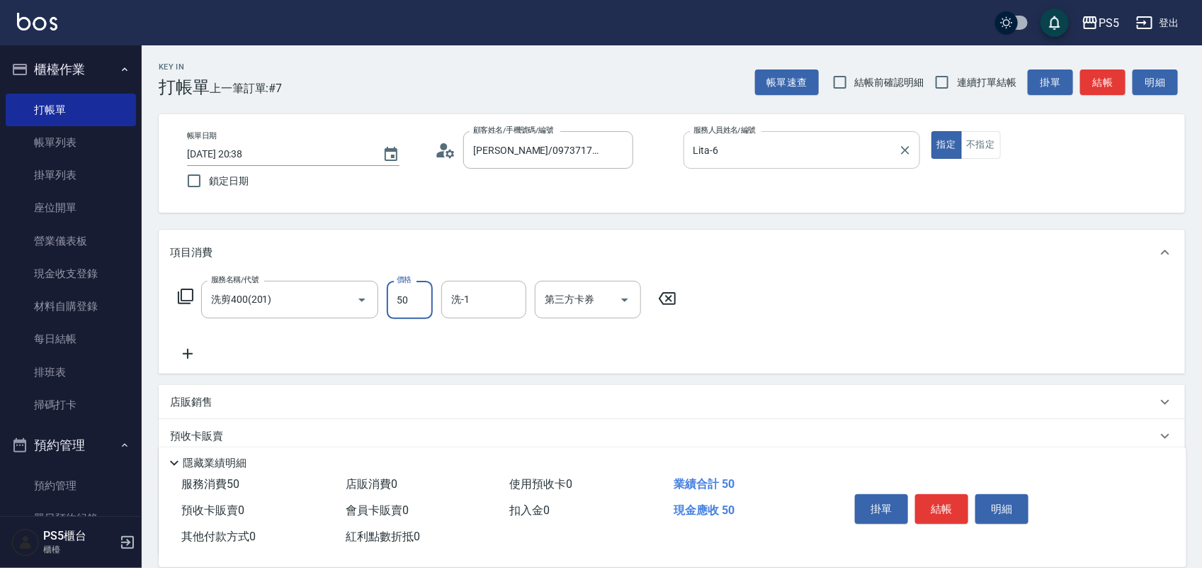
type input "500"
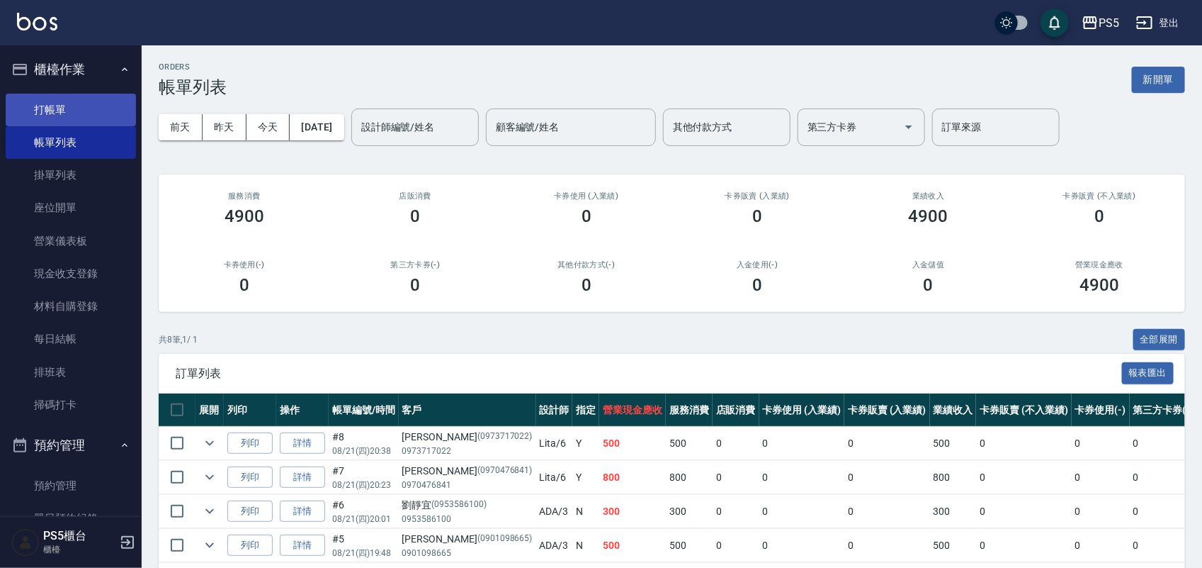
click at [18, 108] on link "打帳單" at bounding box center [71, 110] width 130 height 33
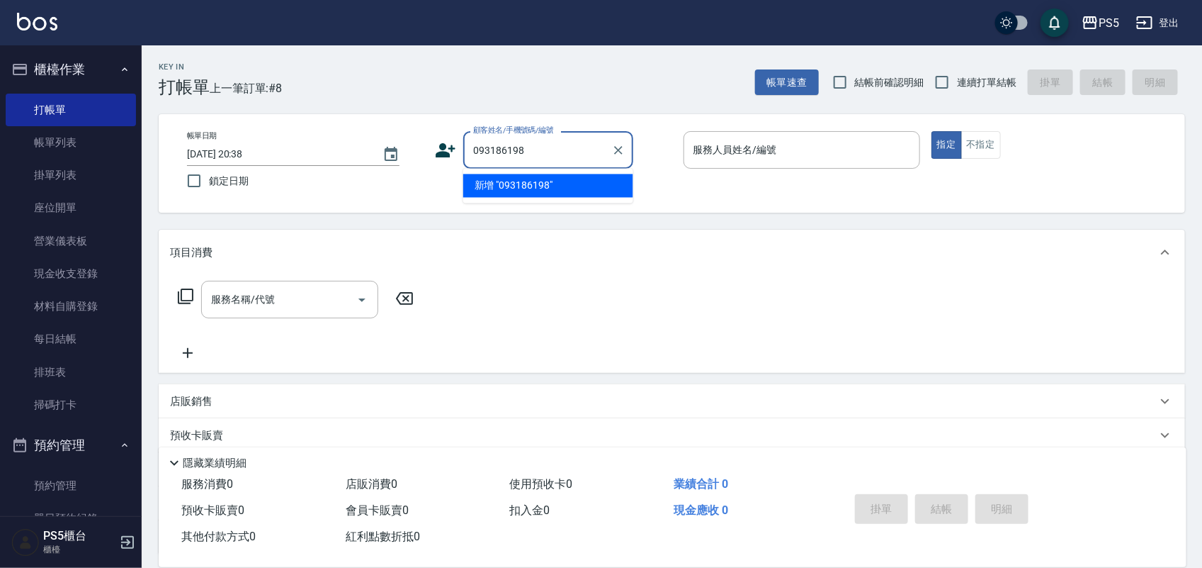
type input "0931861983"
drag, startPoint x: 551, startPoint y: 144, endPoint x: 416, endPoint y: 156, distance: 135.2
click at [416, 156] on div "帳單日期 [DATE] 20:38 鎖定日期 顧客姓名/手機號碼/編號 0931861983 顧客姓名/手機號碼/編號 服務人員姓名/編號 服務人員姓名/編號…" at bounding box center [672, 163] width 993 height 64
click at [444, 151] on icon at bounding box center [446, 150] width 20 height 14
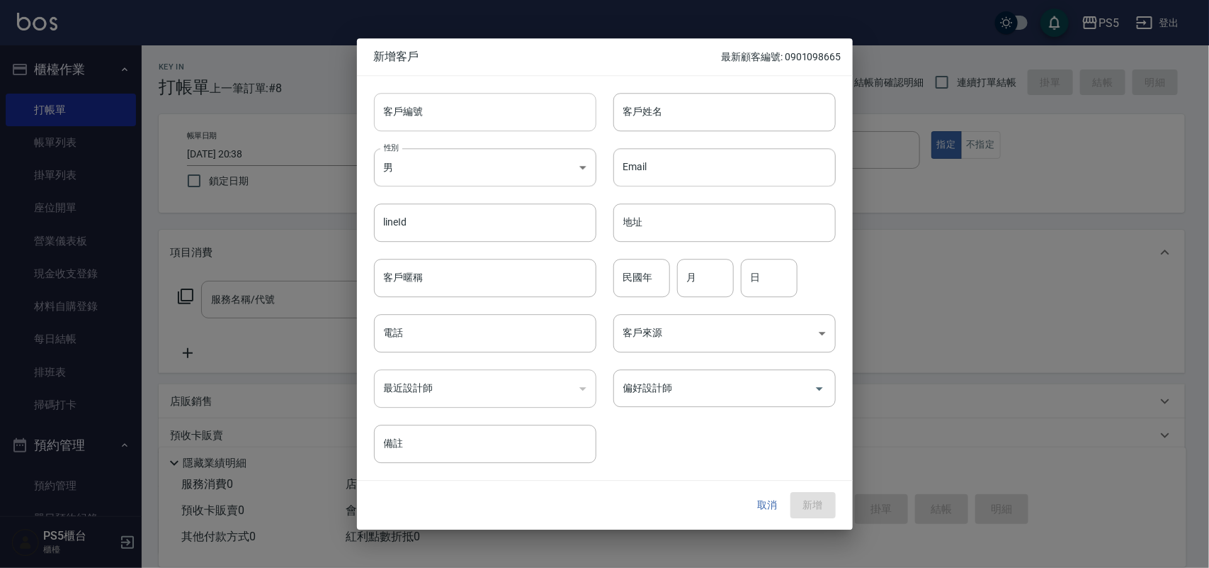
click at [433, 106] on input "客戶編號" at bounding box center [485, 112] width 222 height 38
paste input "0931861983"
type input "0931861983"
click at [455, 328] on input "電話" at bounding box center [485, 333] width 222 height 38
paste input "0931861983"
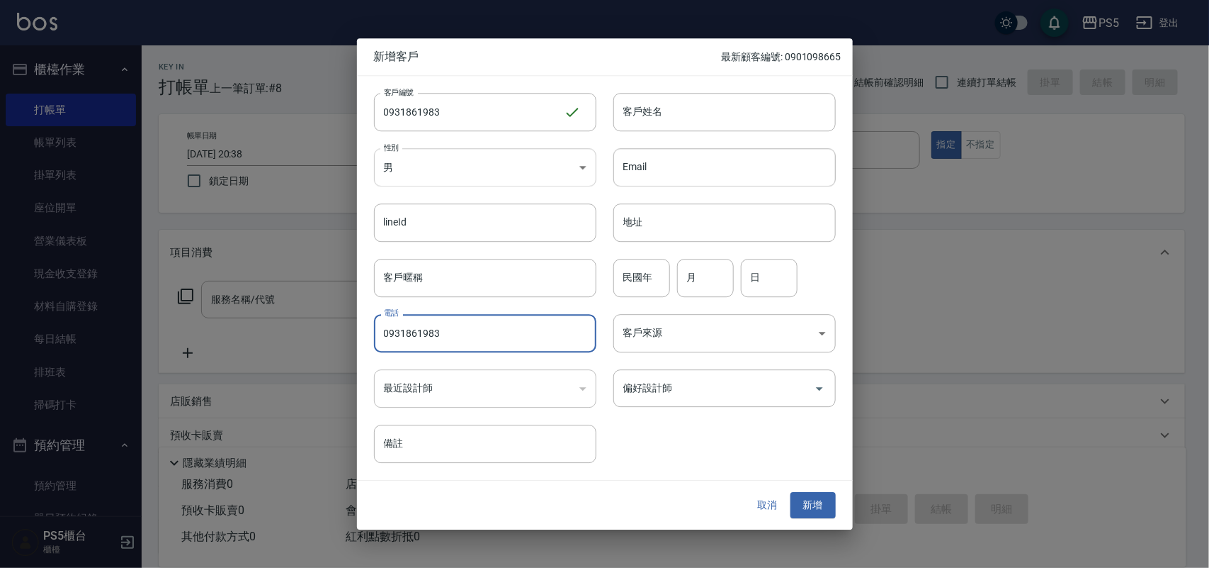
type input "0931861983"
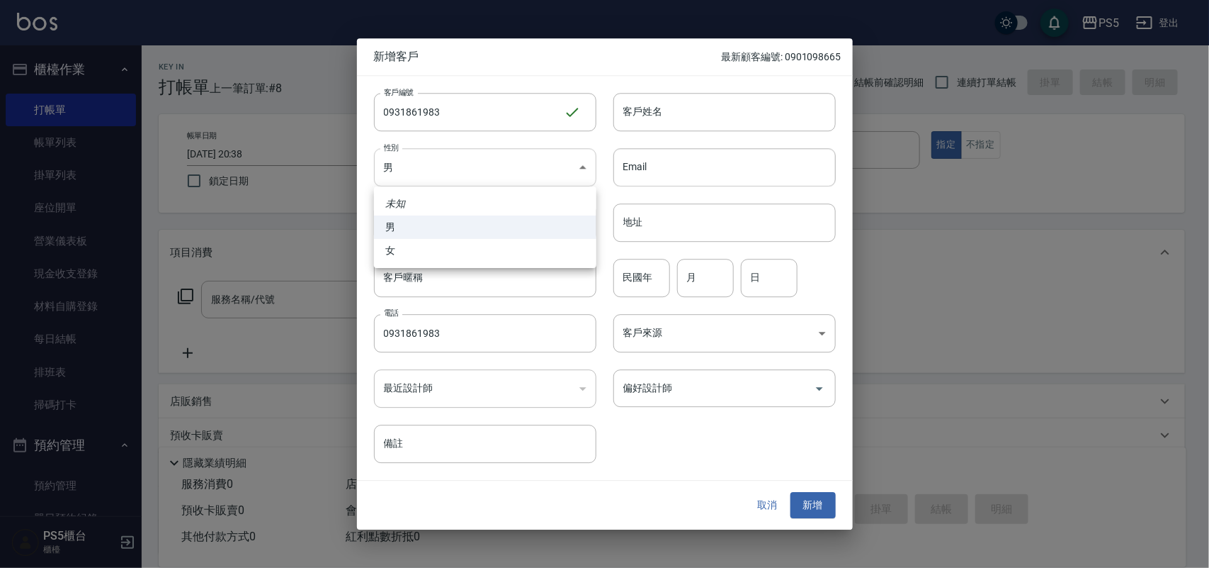
click at [431, 170] on body "PS5 登出 櫃檯作業 打帳單 帳單列表 掛單列表 座位開單 營業儀表板 現金收支登錄 材料自購登錄 每日結帳 排班表 掃碼打卡 預約管理 預約管理 單日預約…" at bounding box center [604, 344] width 1209 height 689
click at [415, 242] on li "女" at bounding box center [485, 250] width 222 height 23
type input "[DEMOGRAPHIC_DATA]"
click at [628, 106] on input "客戶姓名" at bounding box center [725, 112] width 222 height 38
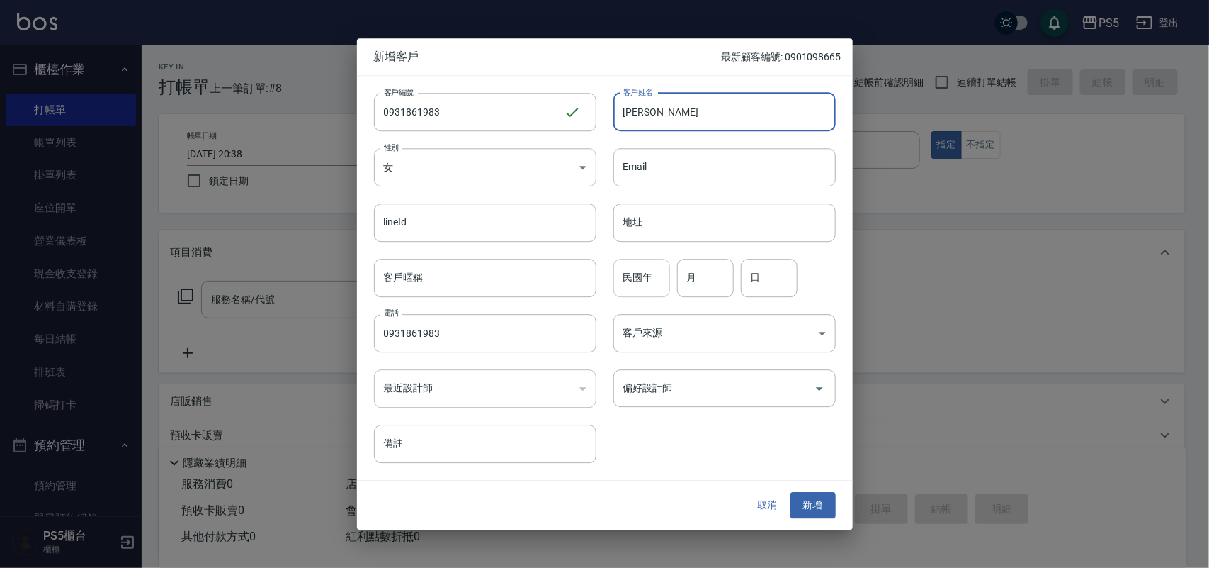
type input "[PERSON_NAME]"
click at [639, 273] on div "民國年 民國年" at bounding box center [642, 278] width 57 height 38
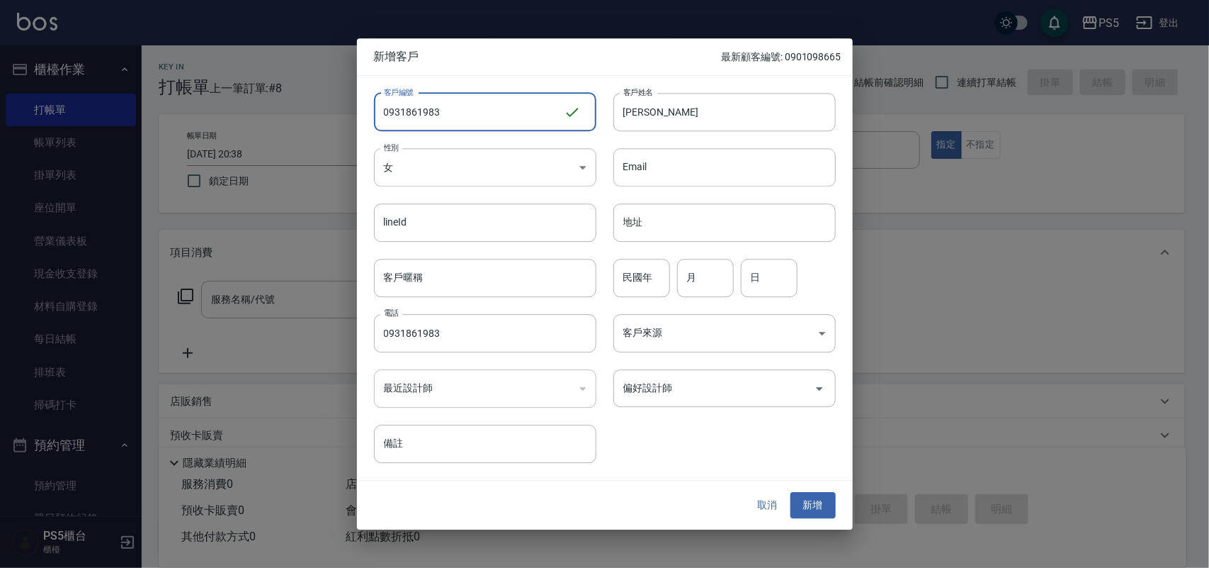
click at [463, 113] on input "0931861983" at bounding box center [469, 112] width 190 height 38
click at [636, 289] on input "民國年" at bounding box center [642, 278] width 57 height 38
type input "65"
type input "11"
type input "9"
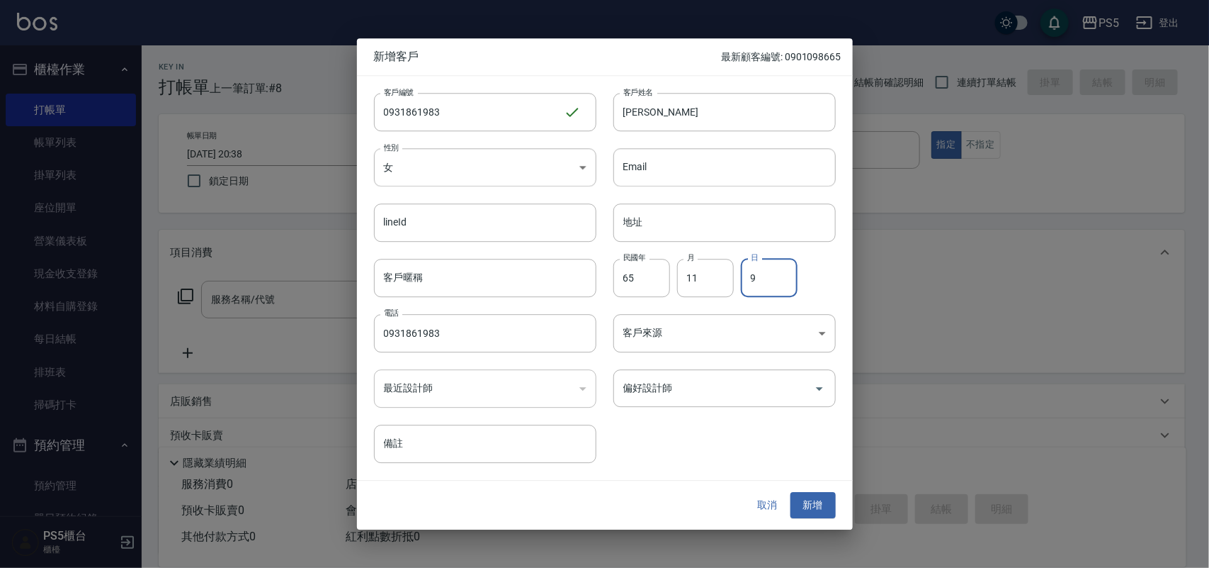
click at [822, 497] on button "新增" at bounding box center [813, 505] width 45 height 26
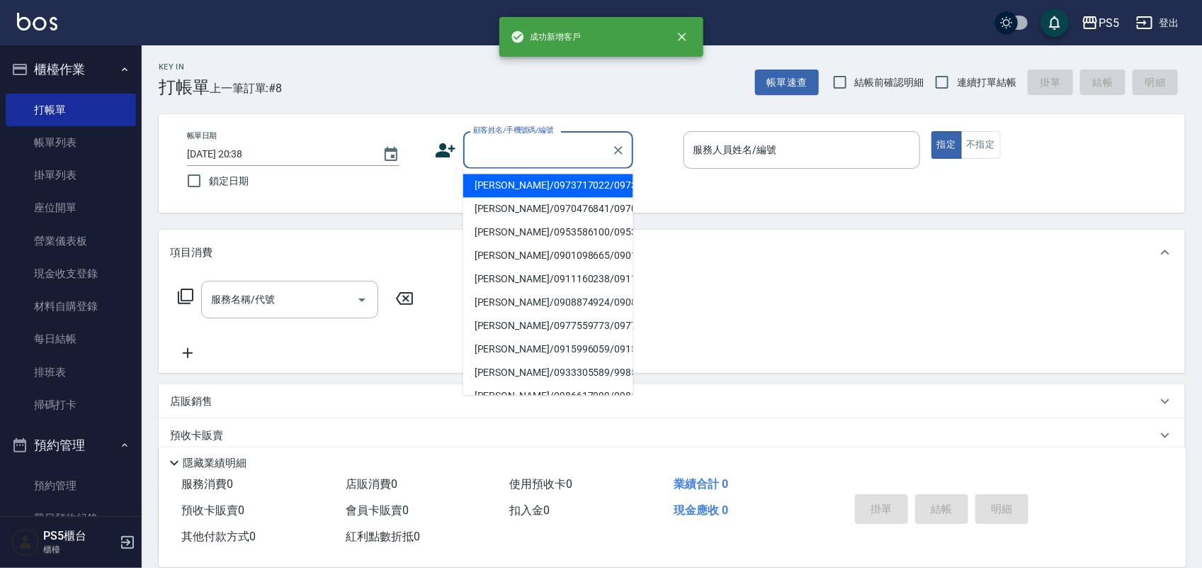
click at [507, 145] on input "顧客姓名/手機號碼/編號" at bounding box center [538, 149] width 136 height 25
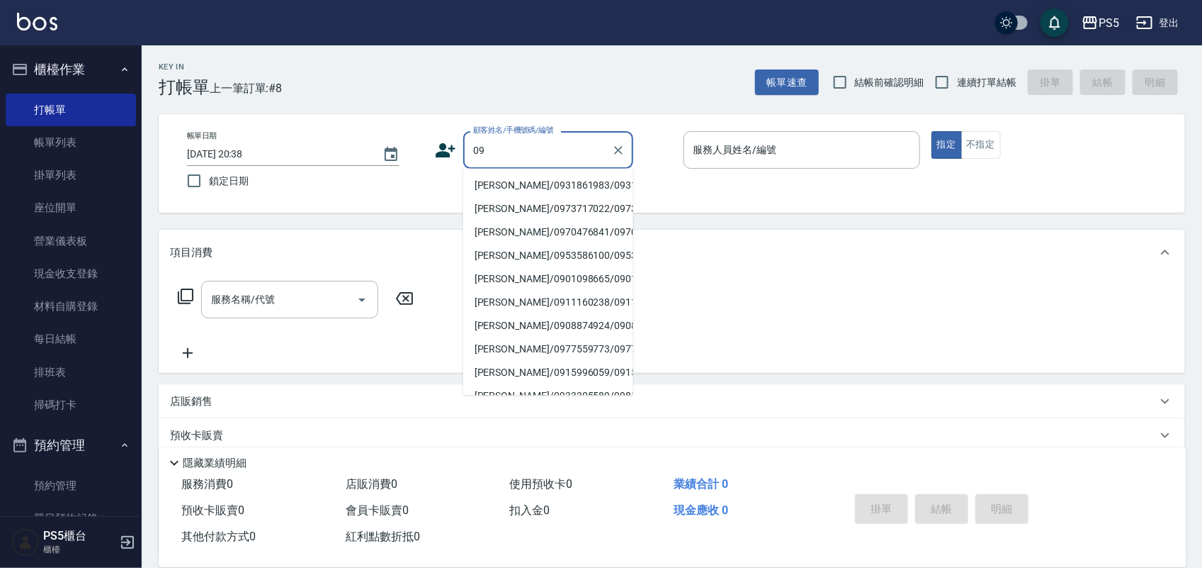
click at [504, 174] on li "[PERSON_NAME]/0931861983/0931861983" at bounding box center [548, 185] width 170 height 23
type input "[PERSON_NAME]/0931861983/0931861983"
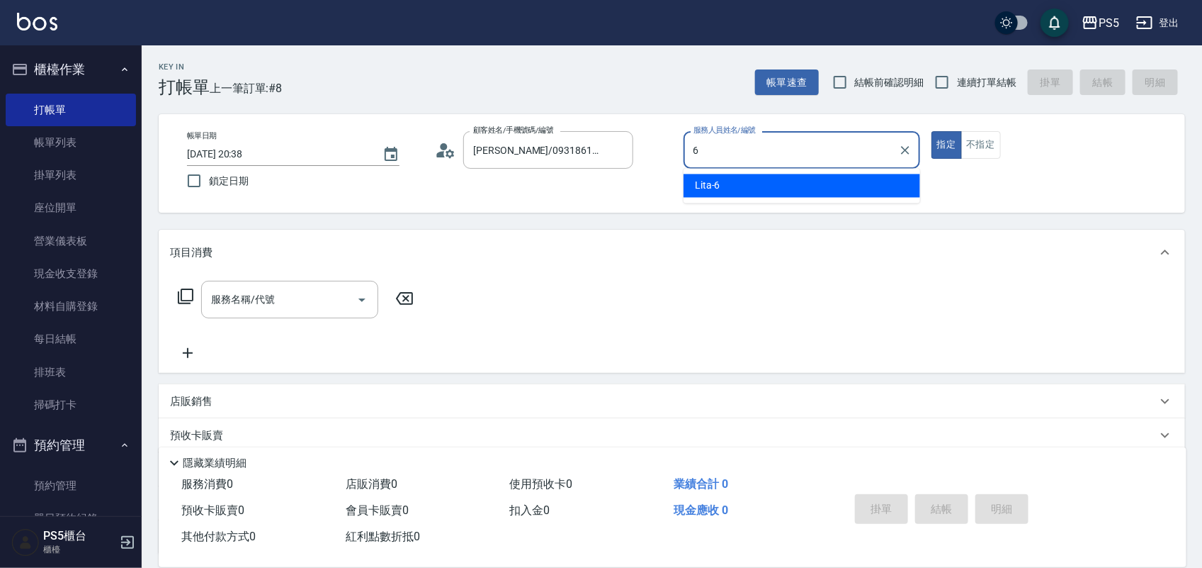
type input "Lita-6"
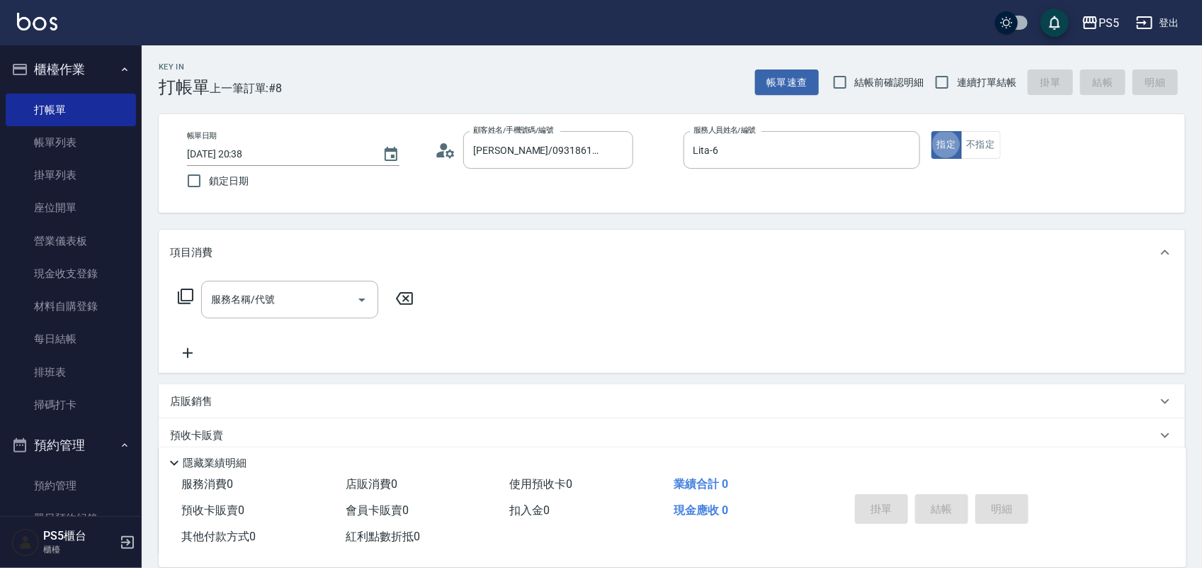
type button "true"
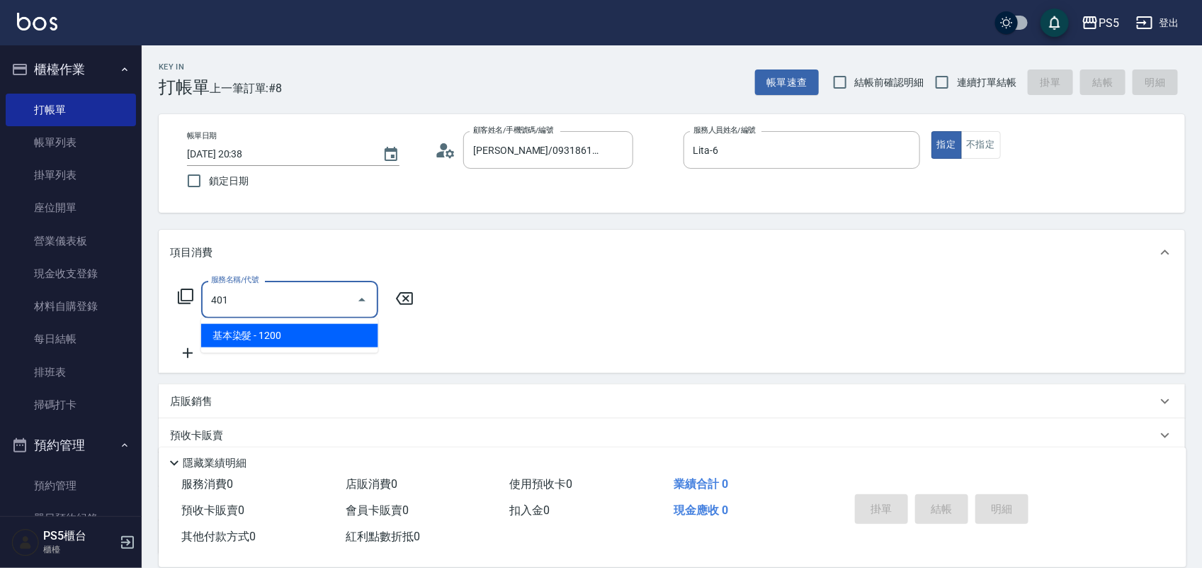
type input "基本染髮(401)"
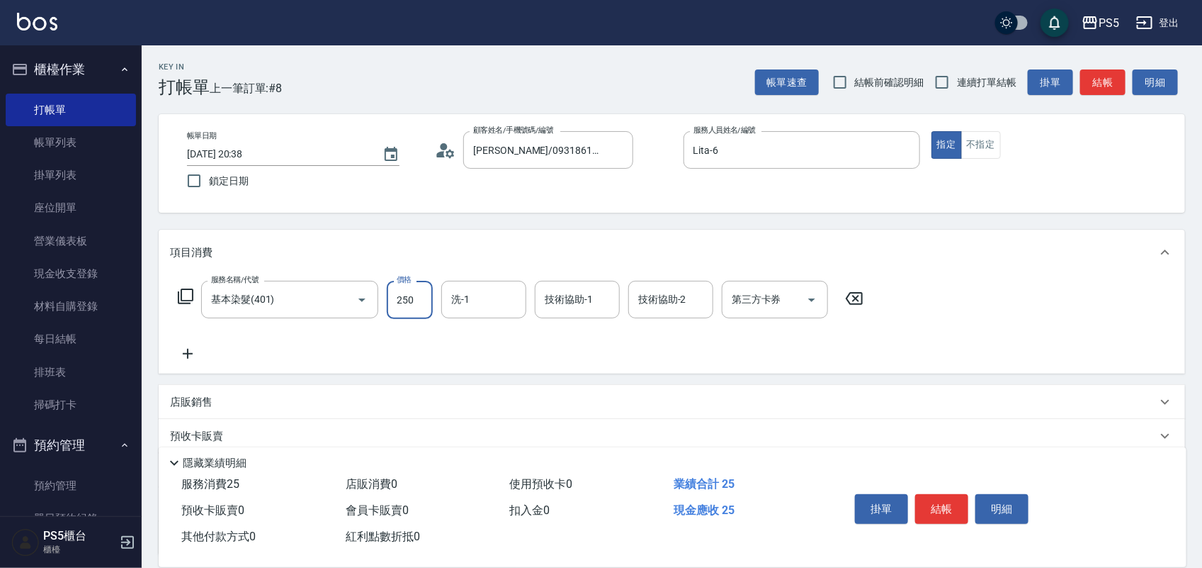
type input "2500"
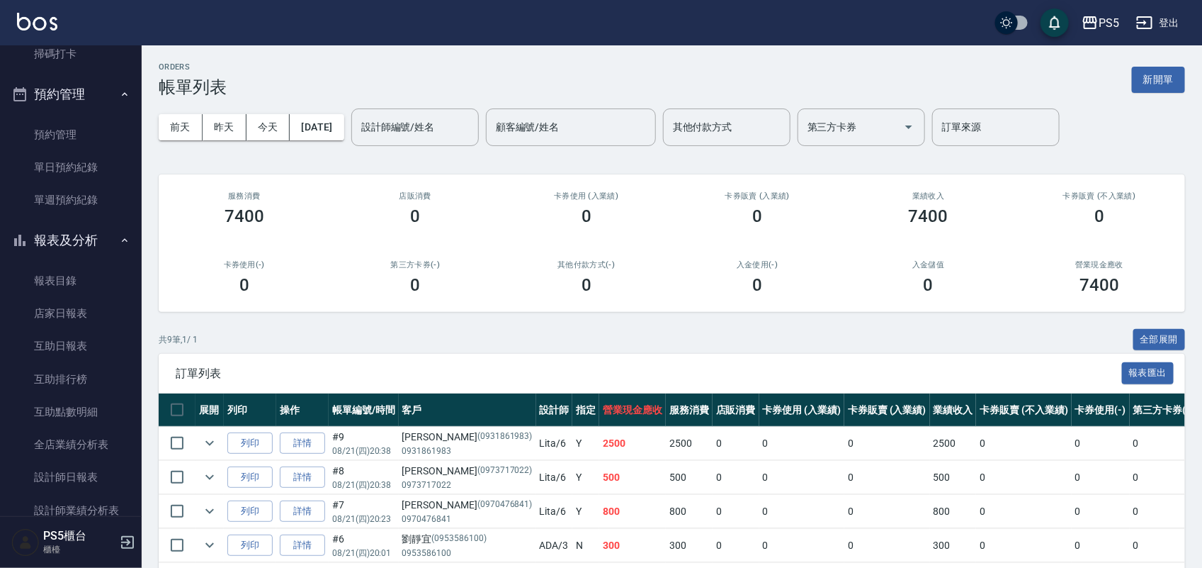
scroll to position [354, 0]
click at [92, 303] on link "店家日報表" at bounding box center [71, 309] width 130 height 33
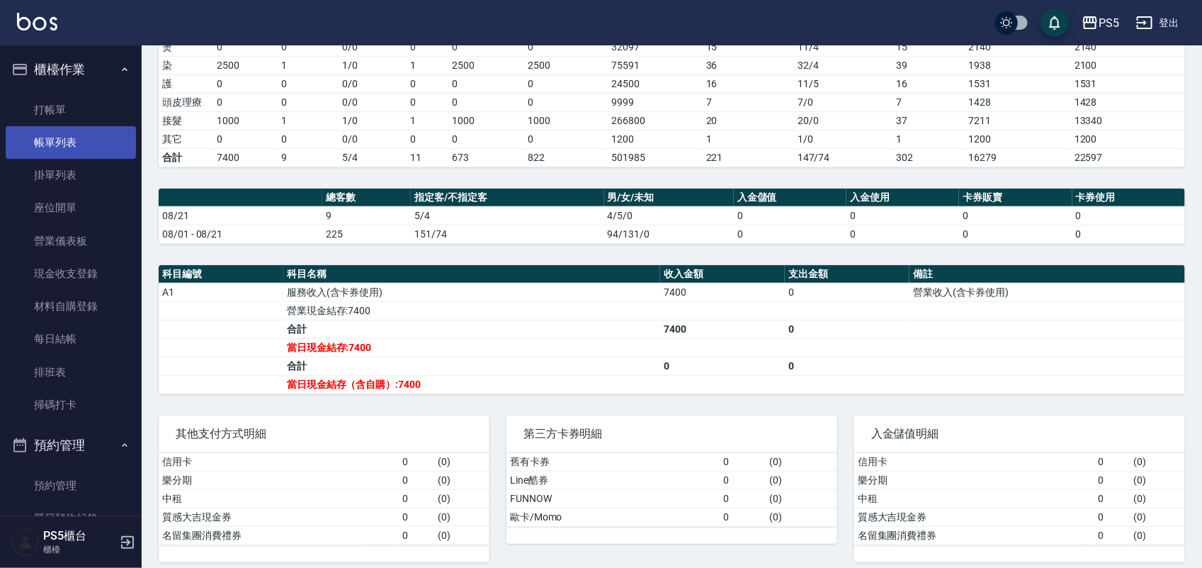
click at [75, 154] on link "帳單列表" at bounding box center [71, 142] width 130 height 33
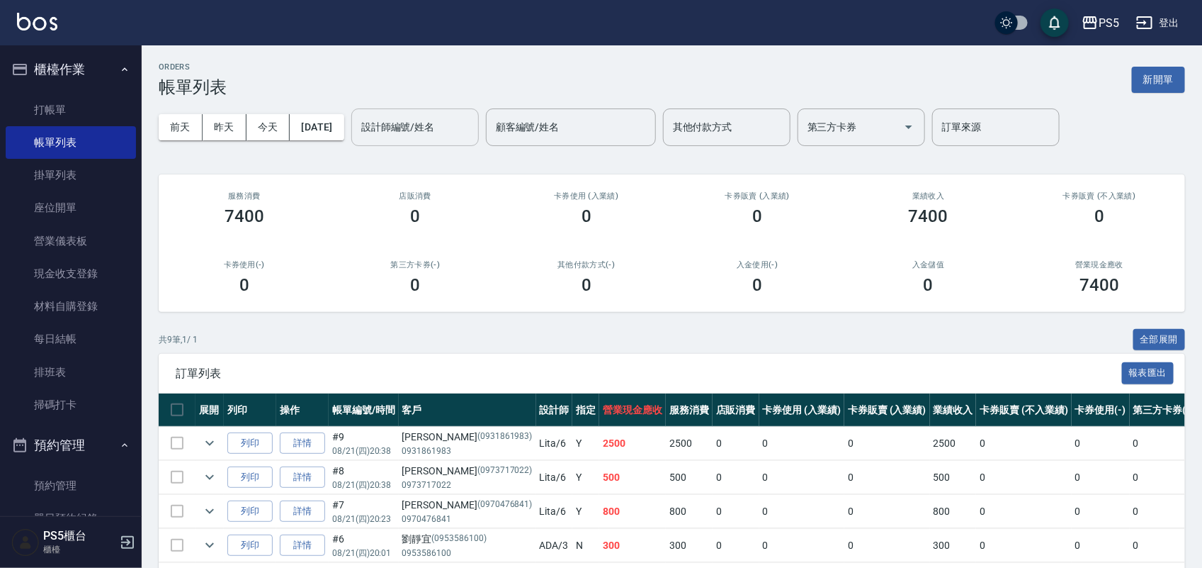
click at [473, 121] on input "設計師編號/姓名" at bounding box center [415, 127] width 115 height 25
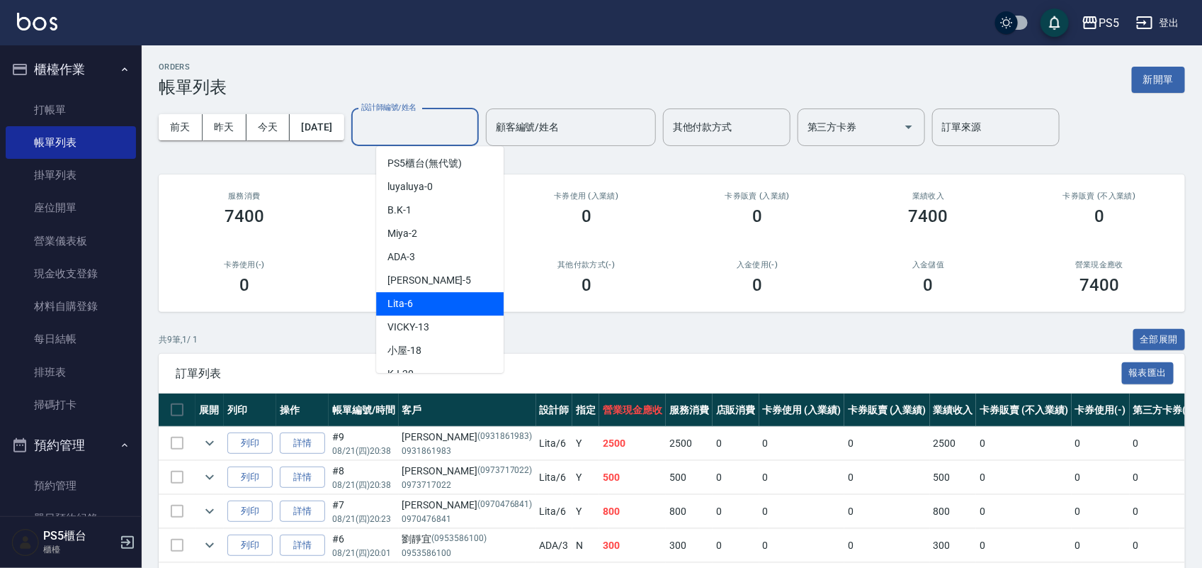
click at [475, 312] on div "Lita -6" at bounding box center [440, 303] width 128 height 23
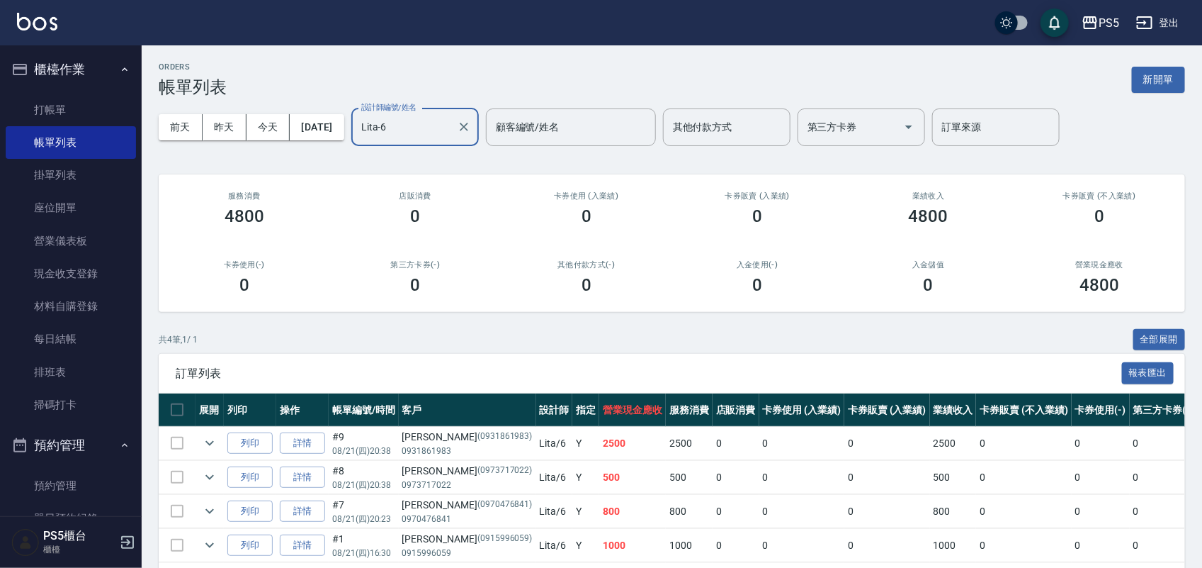
scroll to position [64, 0]
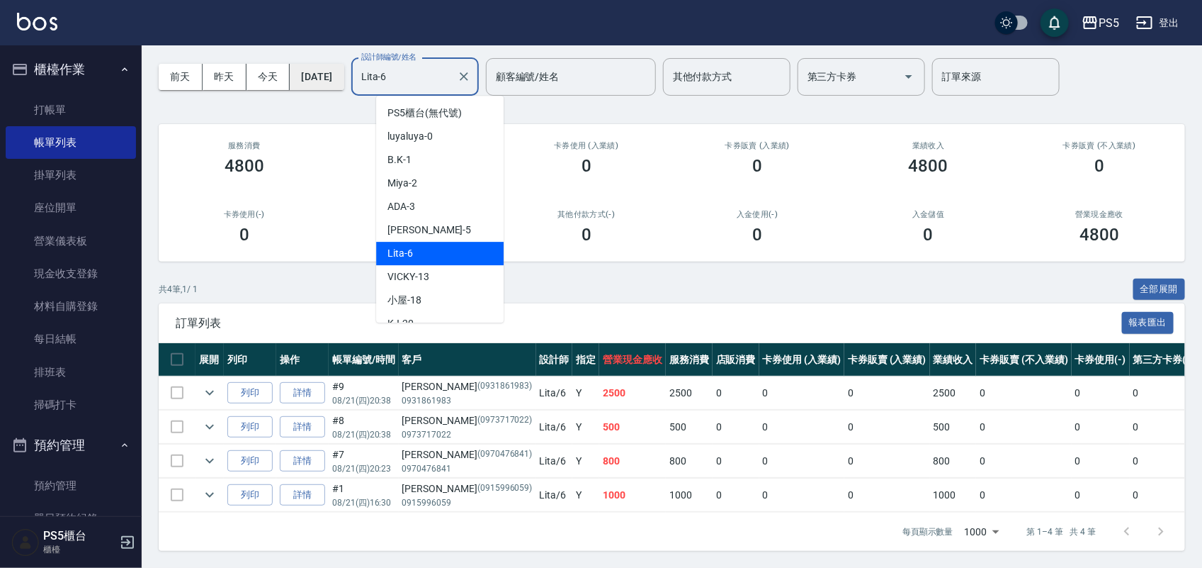
drag, startPoint x: 430, startPoint y: 72, endPoint x: 317, endPoint y: 71, distance: 113.4
click at [317, 72] on div "[DATE] [DATE] [DATE] [DATE] 設計師編號/姓名 [PERSON_NAME]-6 設計師編號/姓名 顧客編號/姓名 顧客編號/姓名 其…" at bounding box center [672, 77] width 1027 height 60
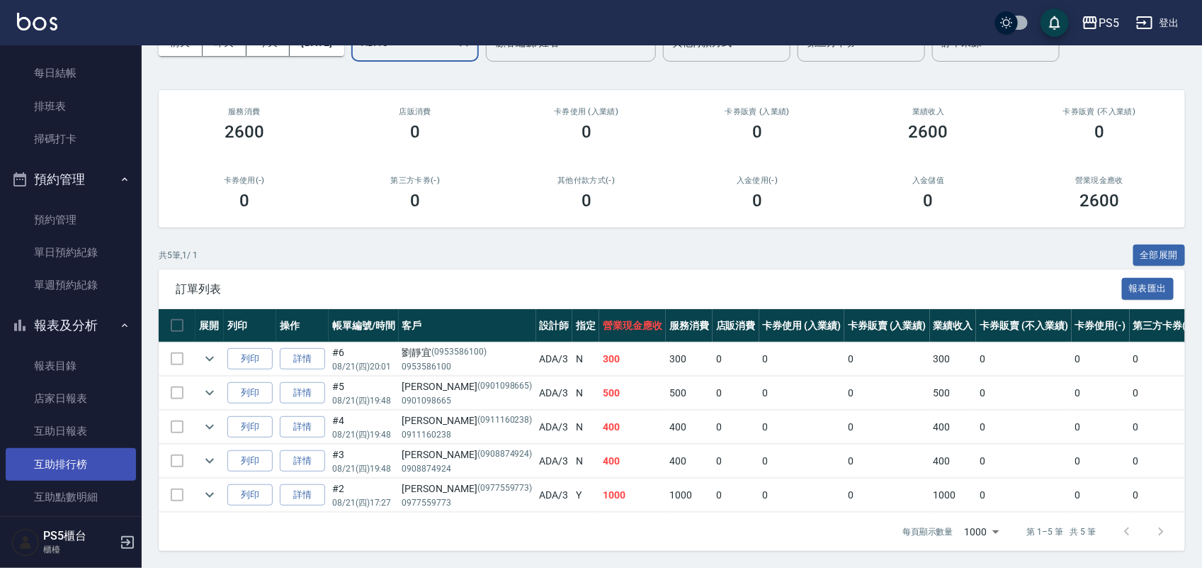
scroll to position [354, 0]
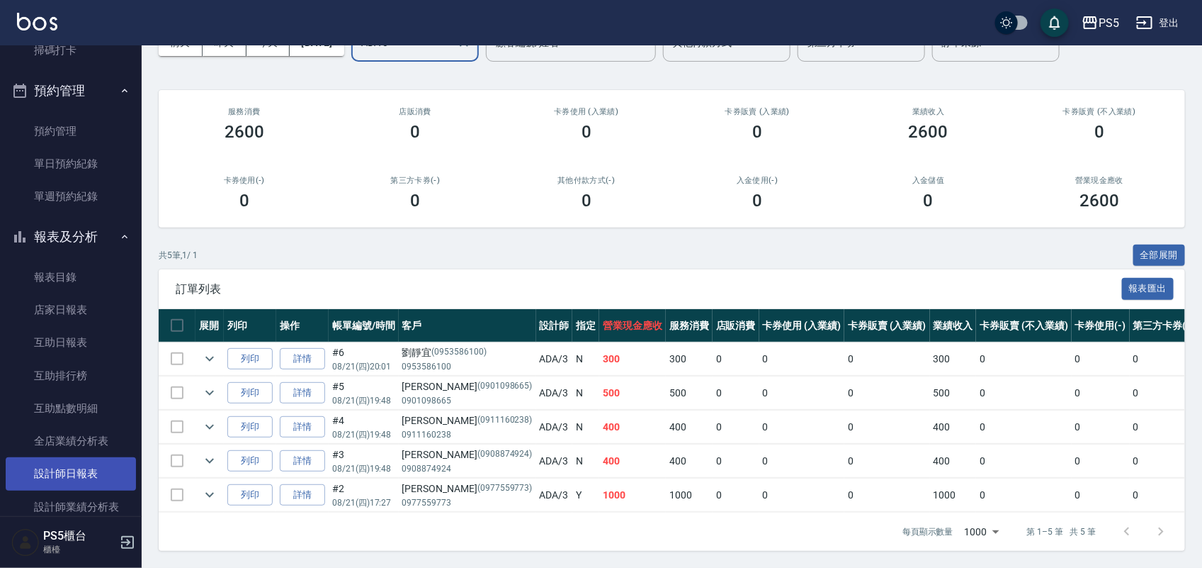
type input "ADA-3"
click at [90, 466] on link "設計師日報表" at bounding box center [71, 473] width 130 height 33
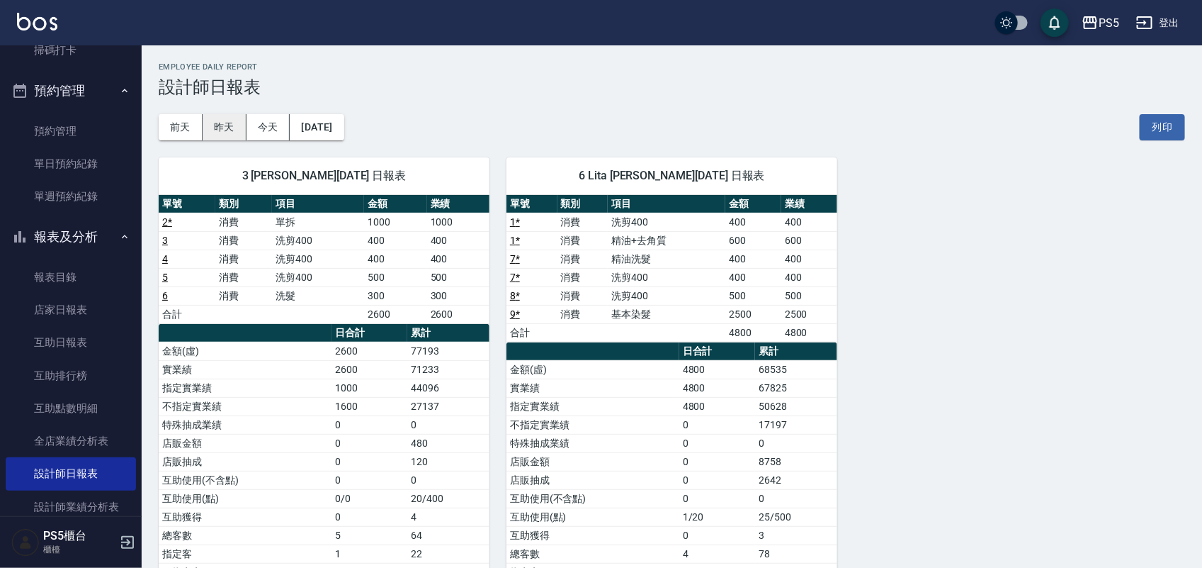
click at [230, 128] on button "昨天" at bounding box center [225, 127] width 44 height 26
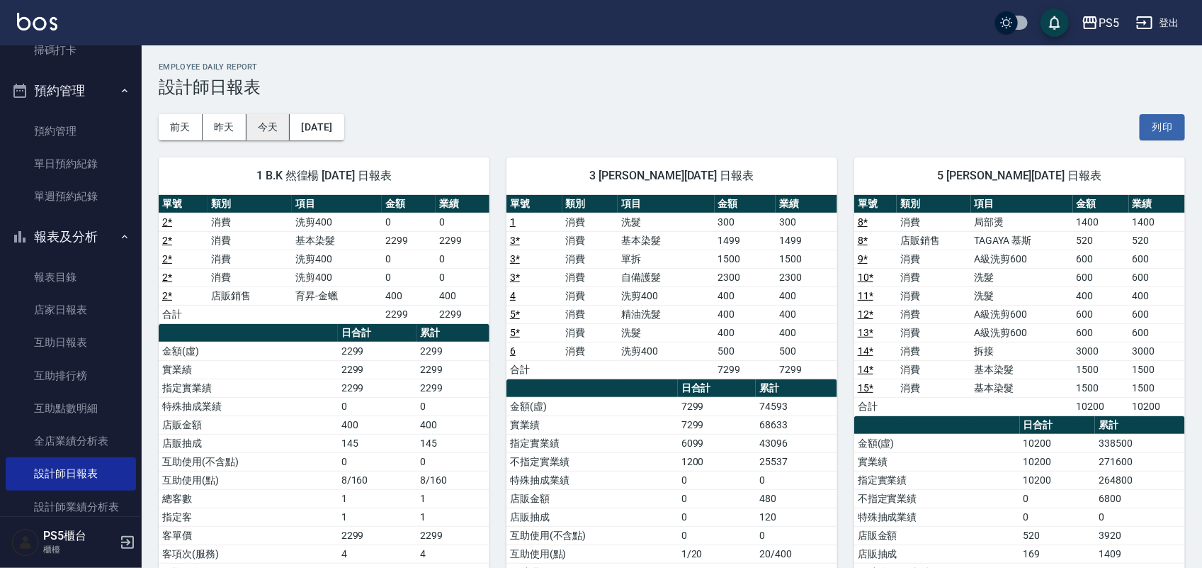
click at [271, 128] on button "今天" at bounding box center [269, 127] width 44 height 26
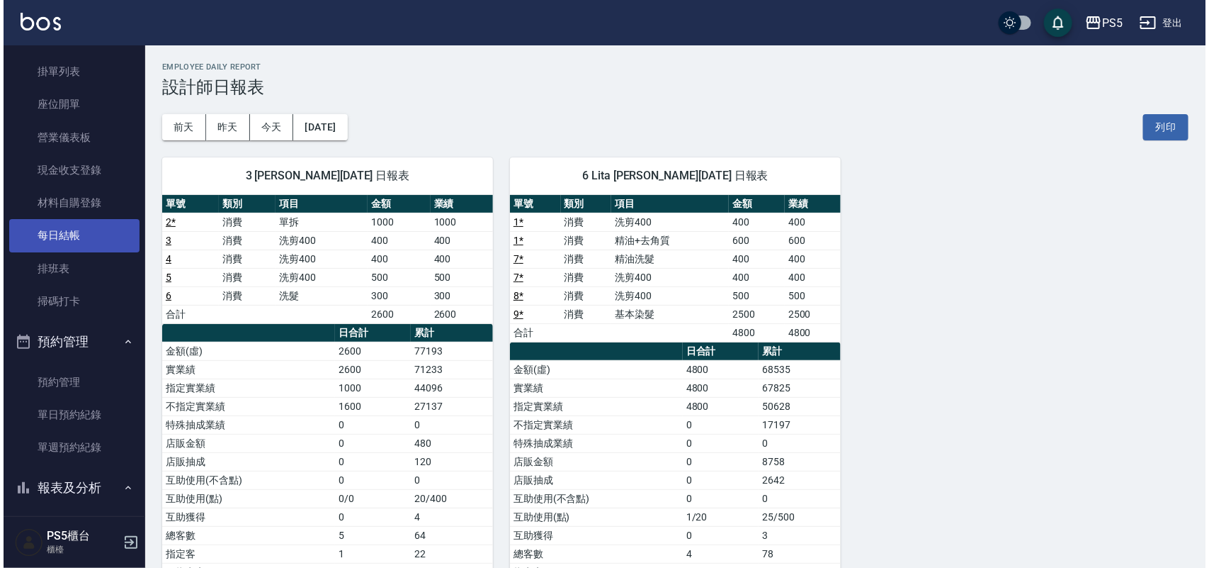
scroll to position [89, 0]
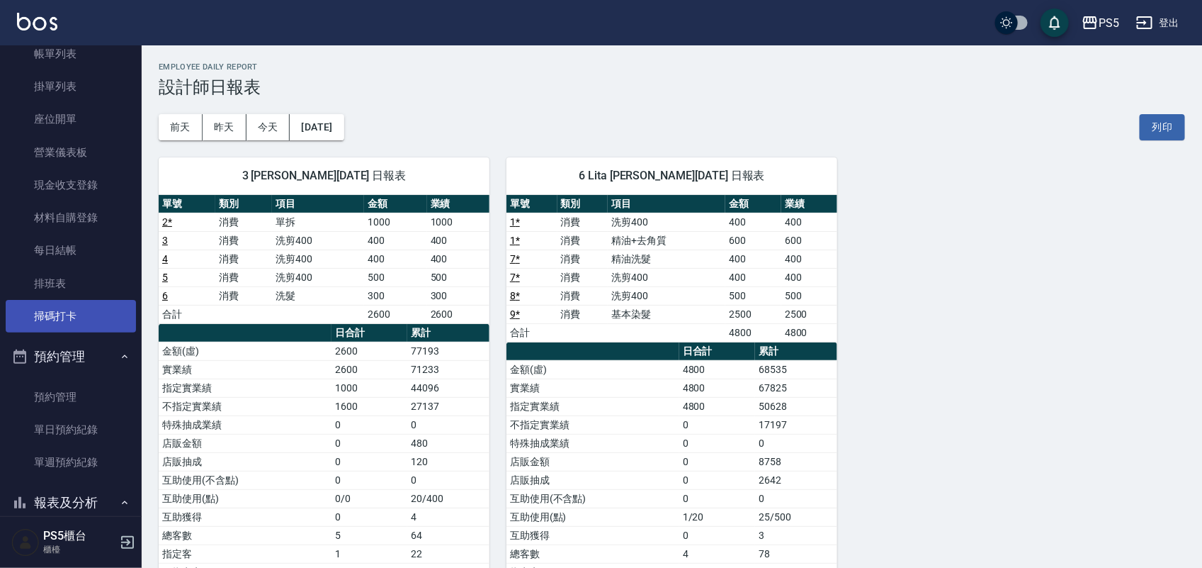
click at [86, 317] on link "掃碼打卡" at bounding box center [71, 316] width 130 height 33
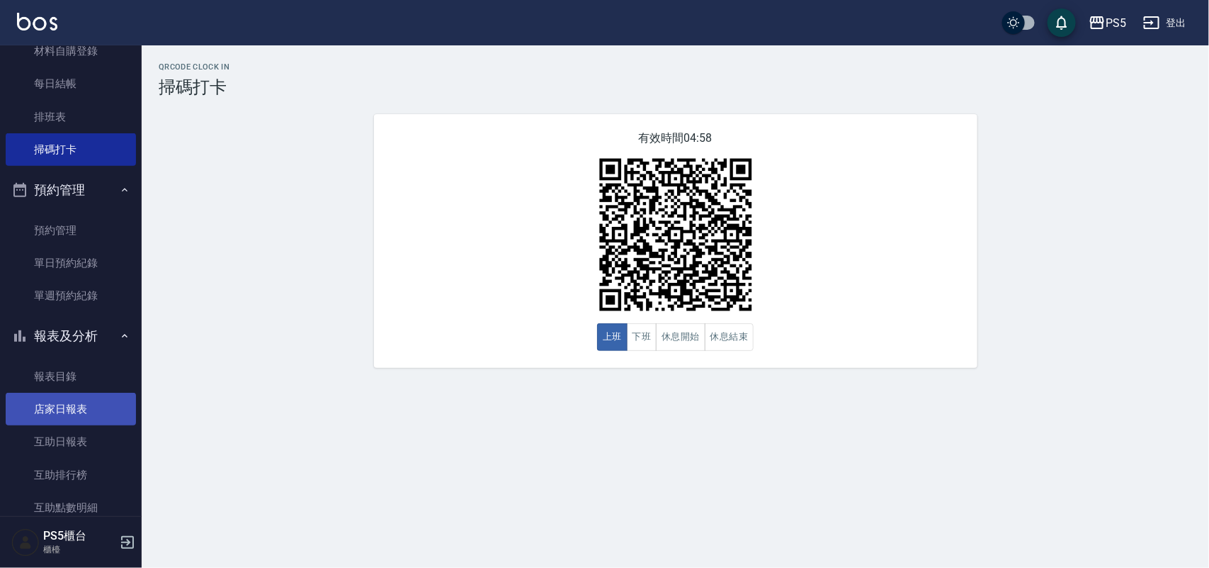
scroll to position [443, 0]
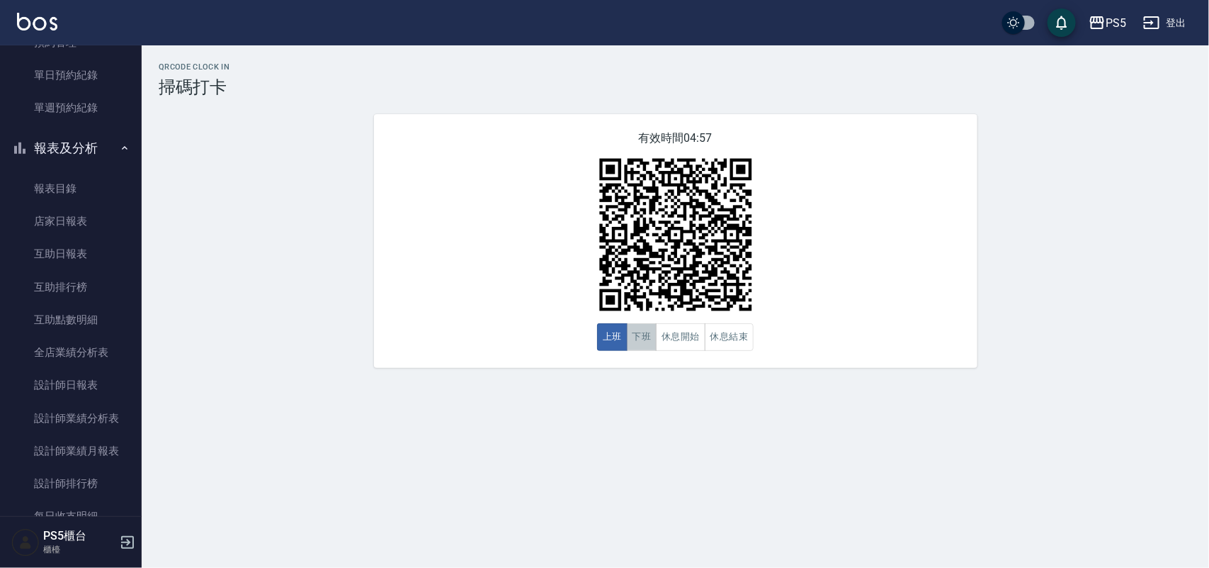
click at [650, 337] on button "下班" at bounding box center [642, 337] width 30 height 28
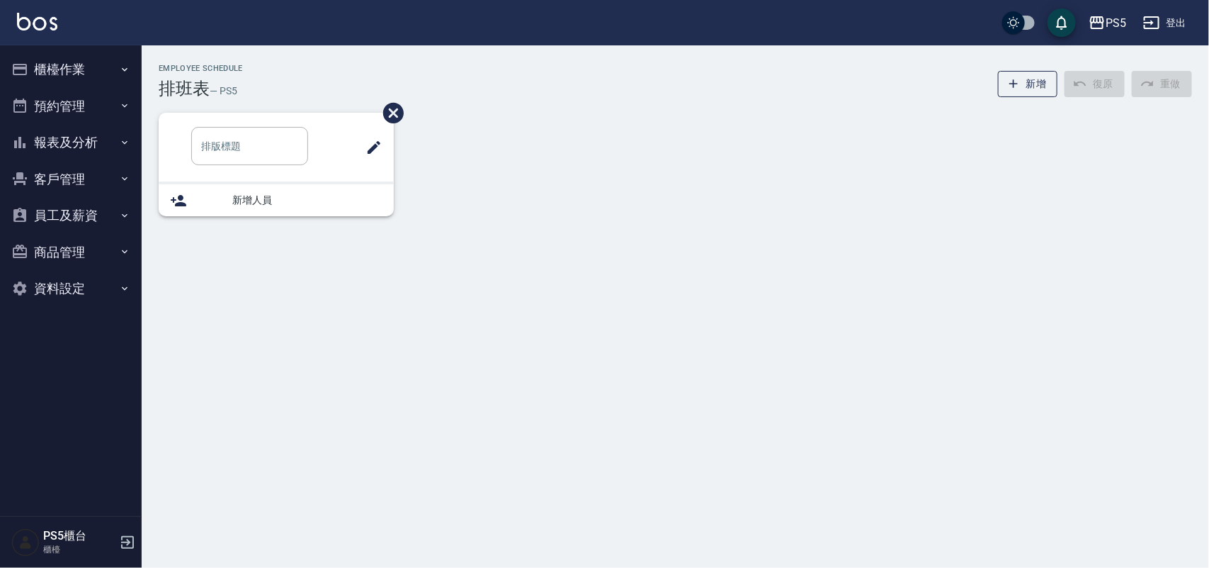
type input "洗髮"
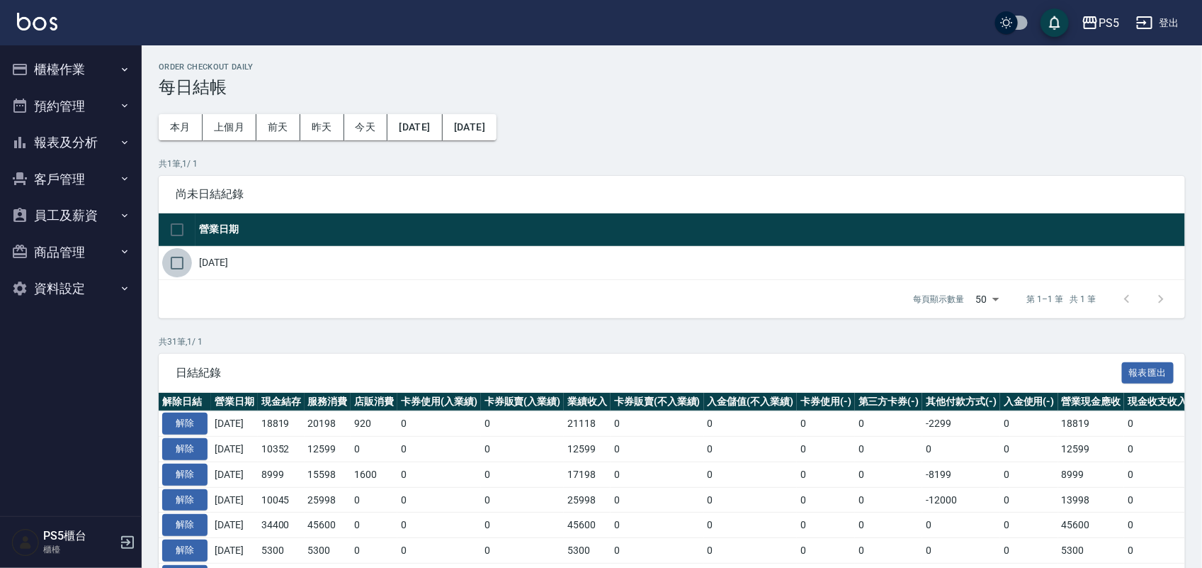
click at [179, 264] on input "checkbox" at bounding box center [177, 263] width 30 height 30
checkbox input "true"
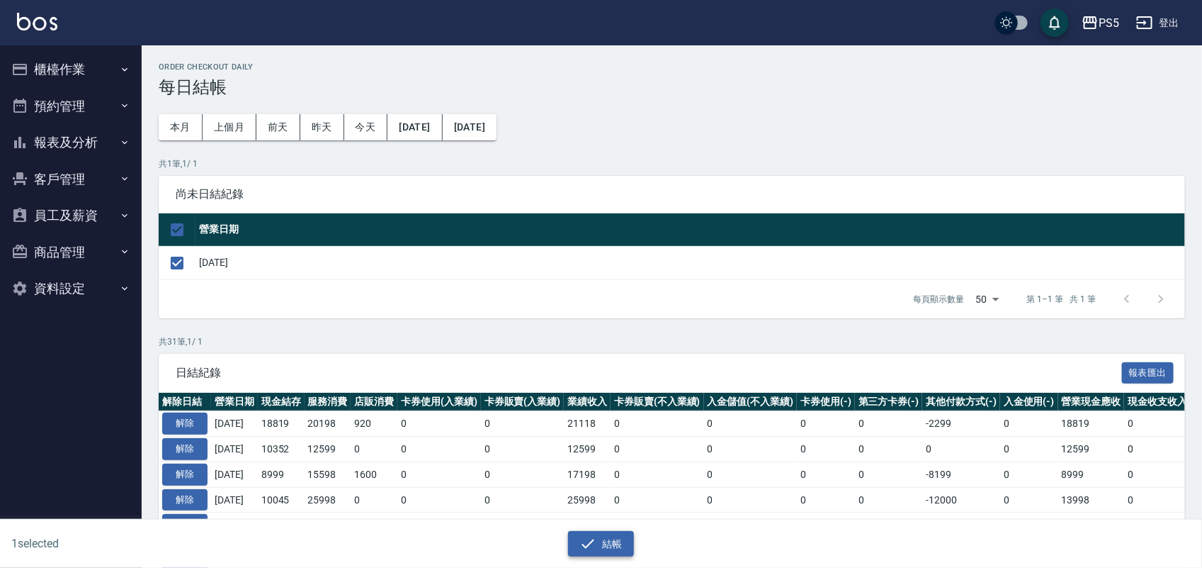
click at [585, 537] on icon "button" at bounding box center [588, 543] width 17 height 17
click at [613, 543] on button "結帳" at bounding box center [601, 544] width 66 height 26
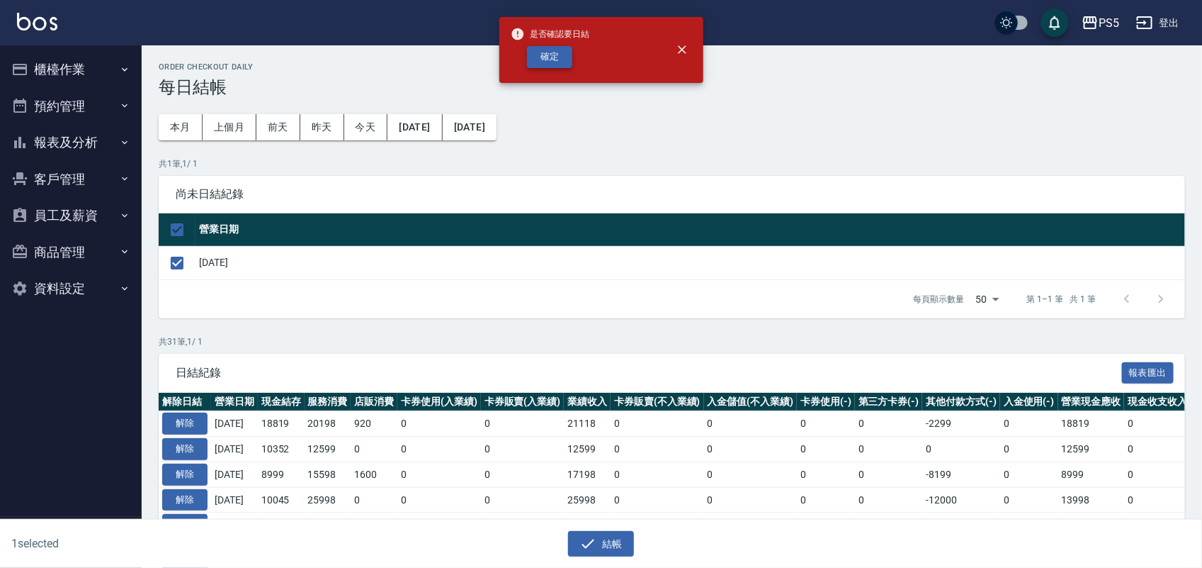
click at [557, 47] on button "確定" at bounding box center [549, 57] width 45 height 22
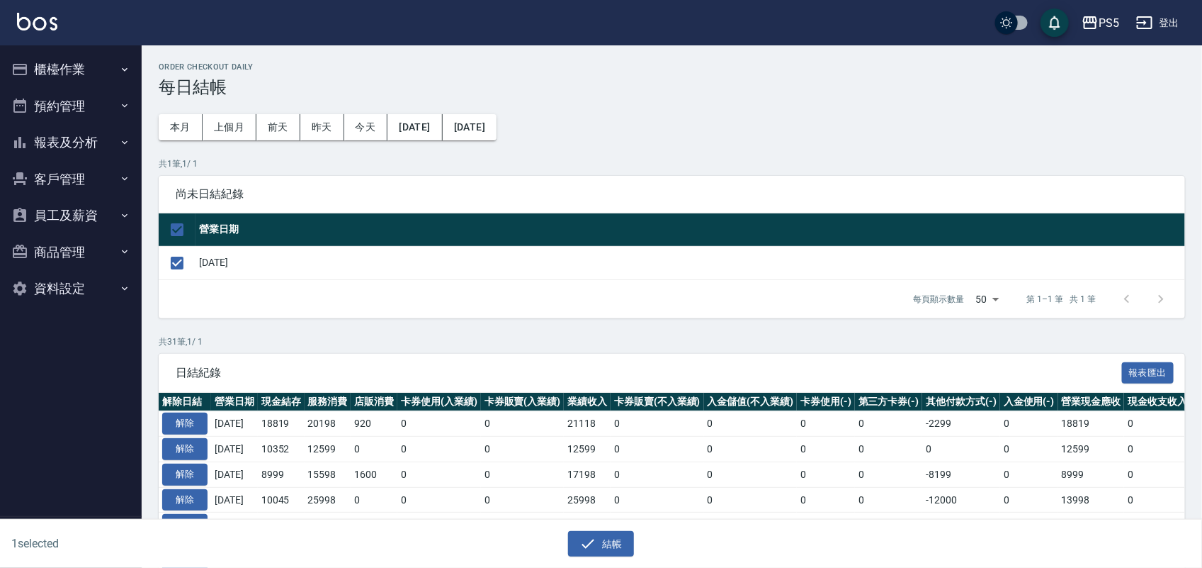
checkbox input "false"
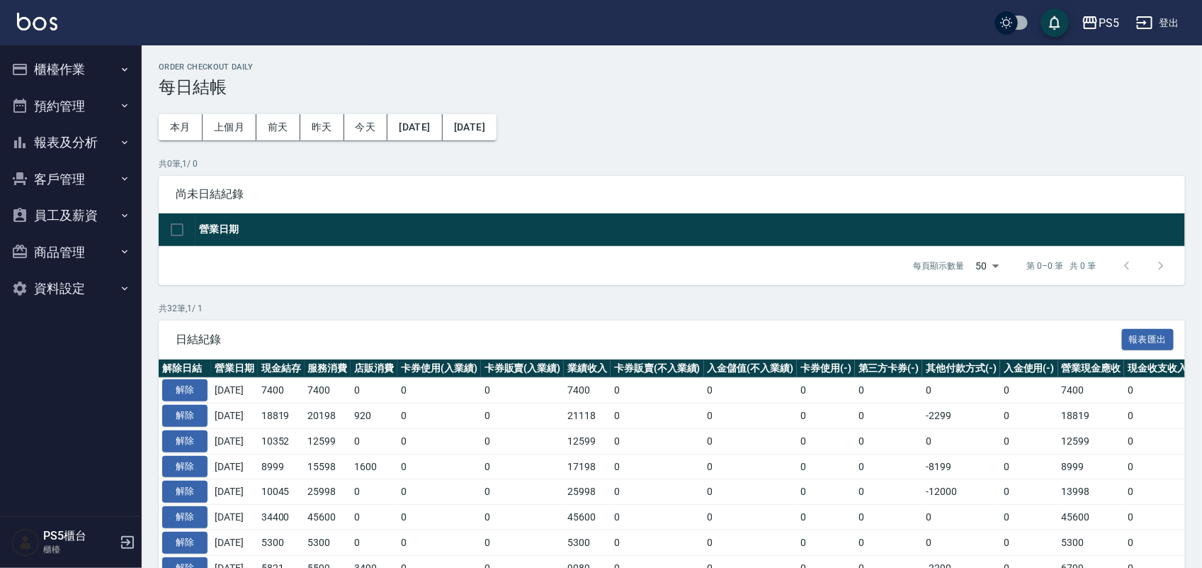
click at [83, 137] on button "報表及分析" at bounding box center [71, 142] width 130 height 37
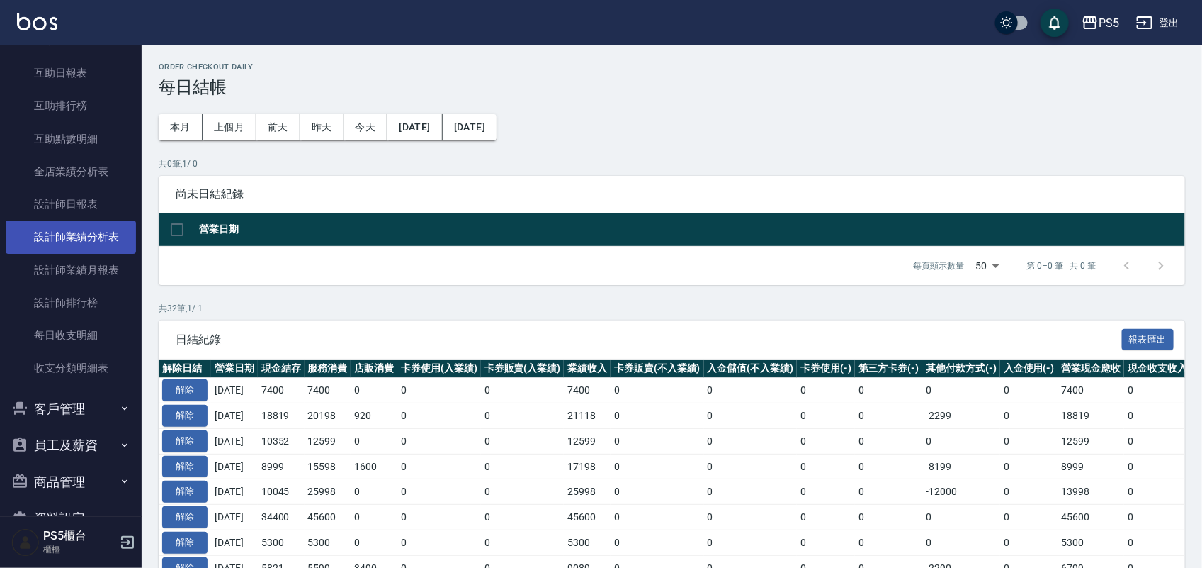
scroll to position [177, 0]
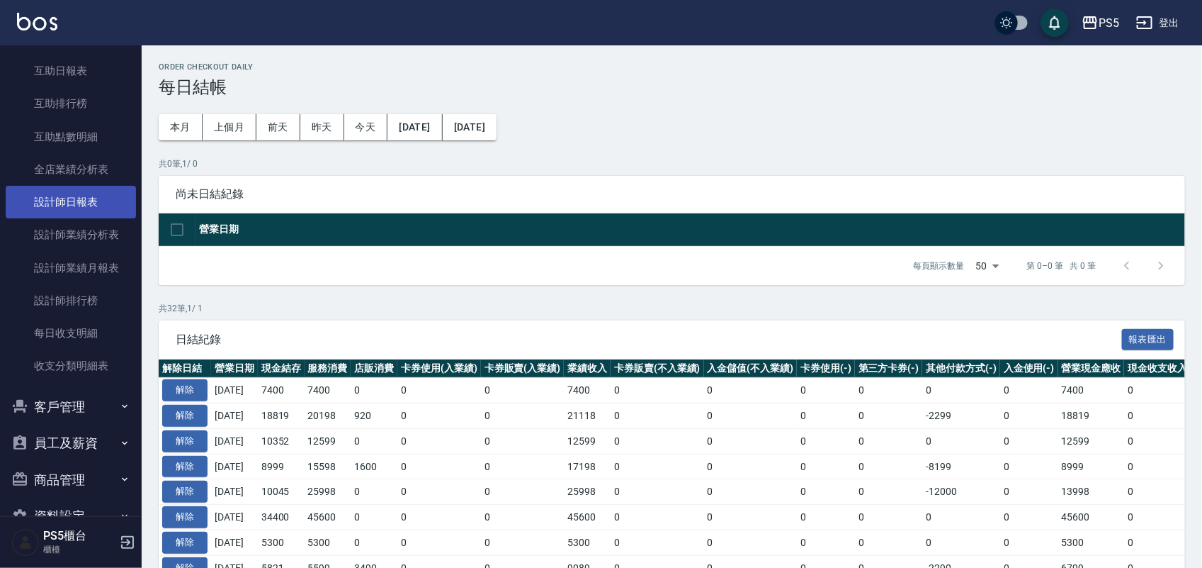
click at [94, 199] on link "設計師日報表" at bounding box center [71, 202] width 130 height 33
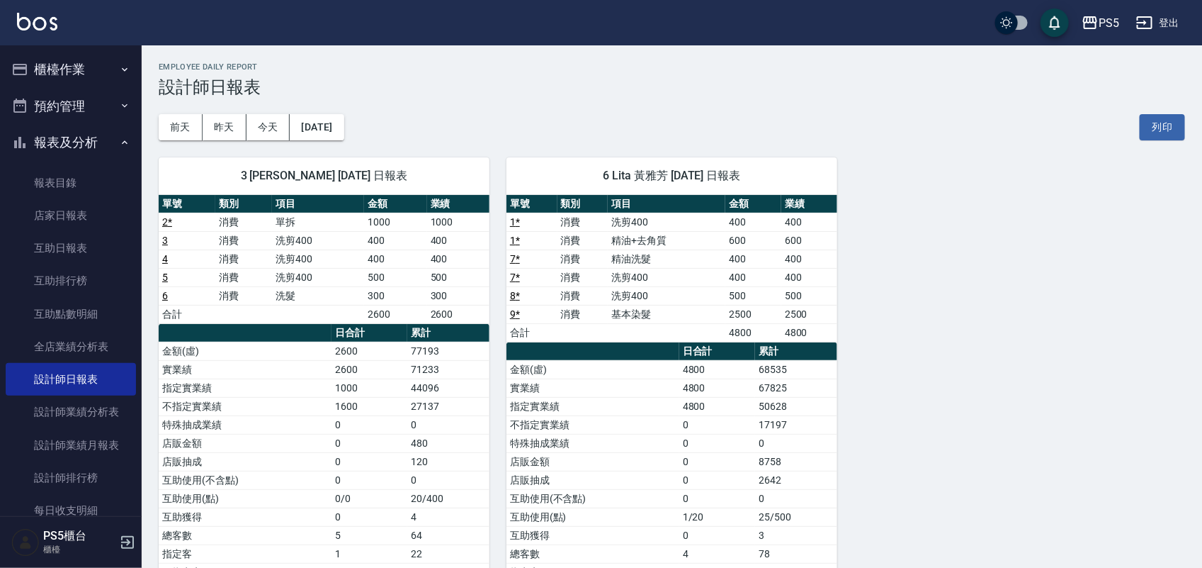
click at [77, 67] on button "櫃檯作業" at bounding box center [71, 69] width 130 height 37
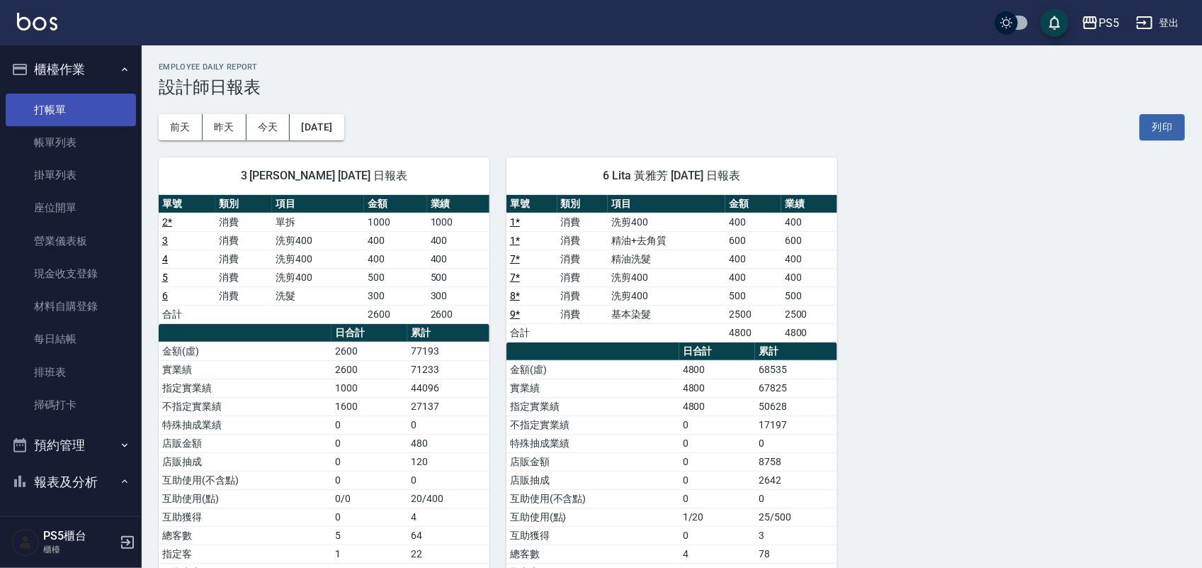
click at [76, 101] on link "打帳單" at bounding box center [71, 110] width 130 height 33
